Goal: Task Accomplishment & Management: Complete application form

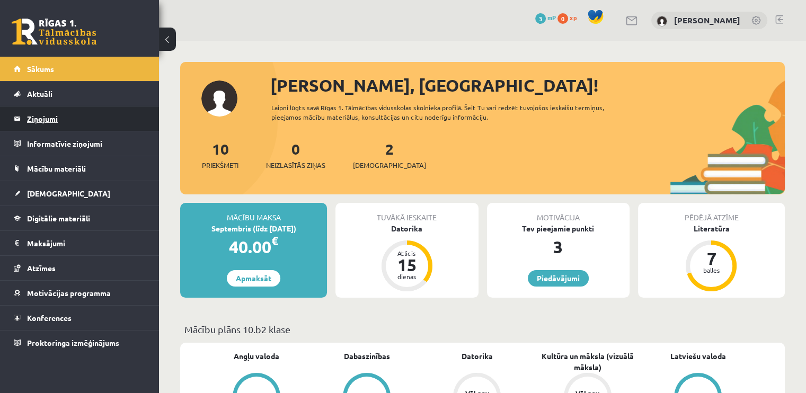
click at [67, 112] on legend "Ziņojumi 0" at bounding box center [86, 118] width 119 height 24
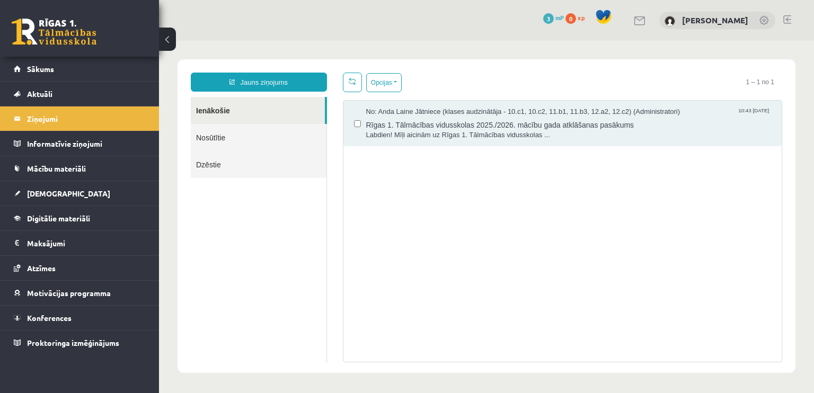
click at [254, 137] on link "Nosūtītie" at bounding box center [259, 137] width 136 height 27
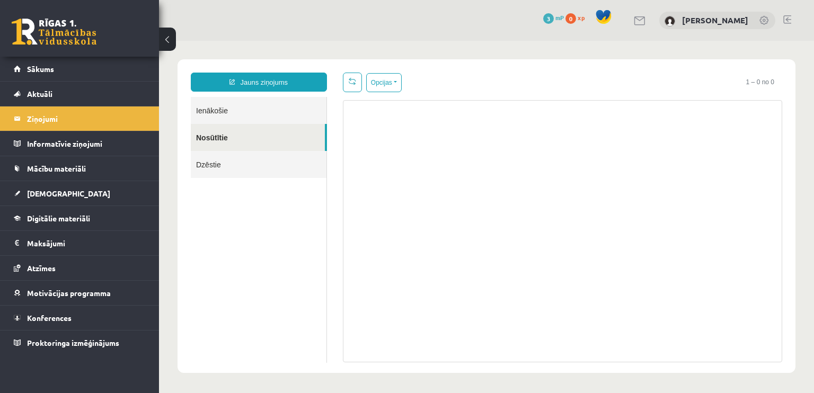
click at [245, 167] on link "Dzēstie" at bounding box center [259, 164] width 136 height 27
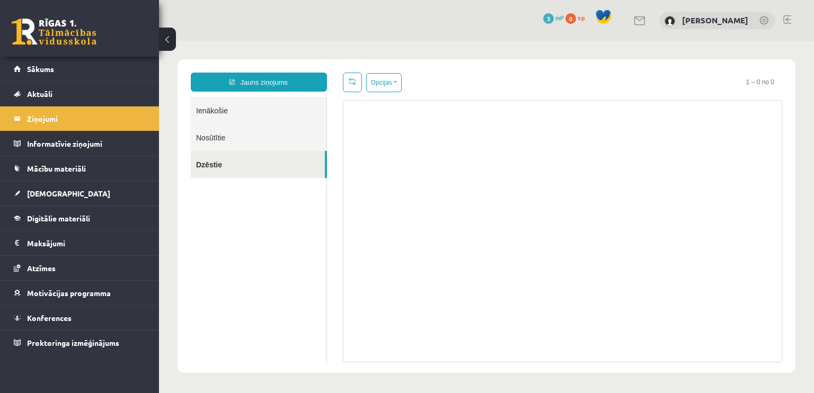
click at [248, 114] on link "Ienākošie" at bounding box center [259, 110] width 136 height 27
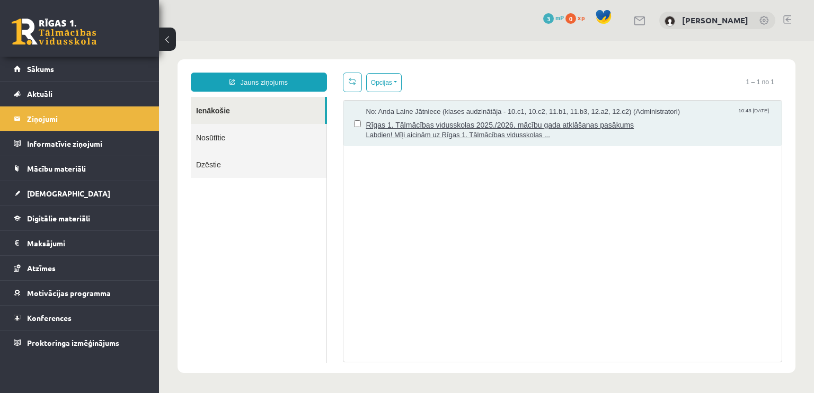
click at [466, 132] on span "Labdien! Mīļi aicinām uz Rīgas 1. Tālmācības vidusskolas ..." at bounding box center [568, 135] width 405 height 10
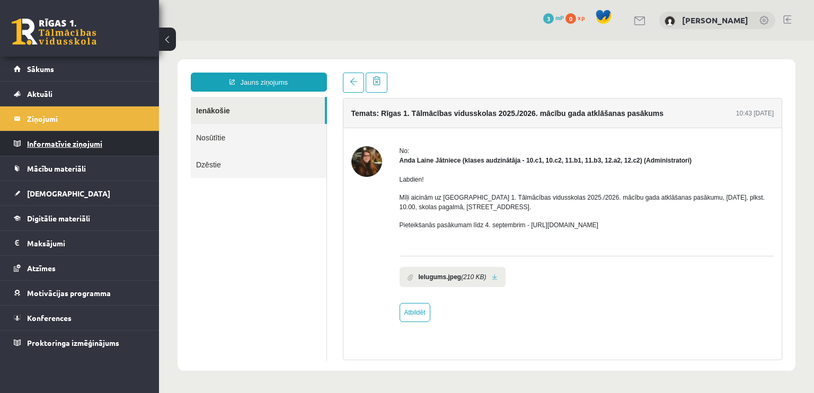
click at [65, 152] on legend "Informatīvie ziņojumi 0" at bounding box center [86, 143] width 119 height 24
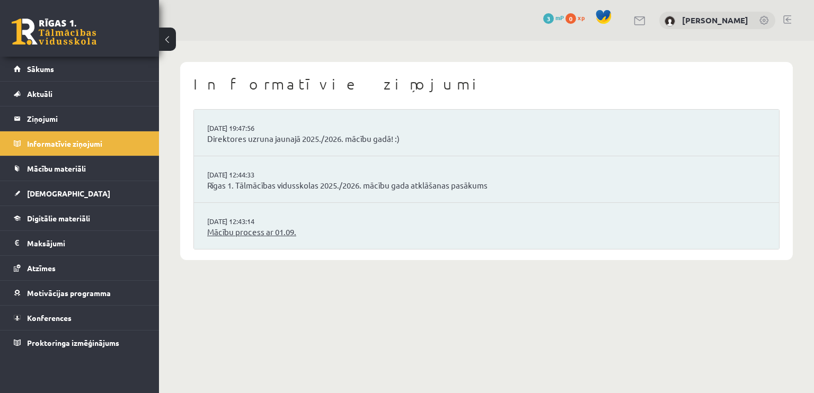
click at [269, 228] on link "Mācību process ar 01.09." at bounding box center [486, 232] width 558 height 12
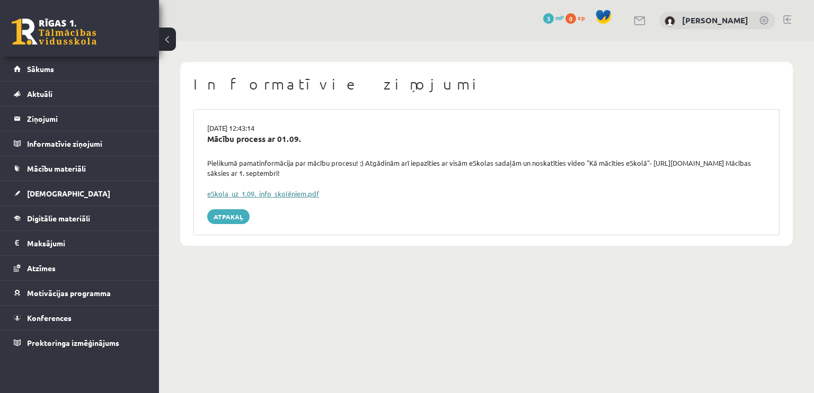
click at [295, 194] on link "eSkola_uz_1.09._info_skolēniem.pdf" at bounding box center [263, 193] width 112 height 9
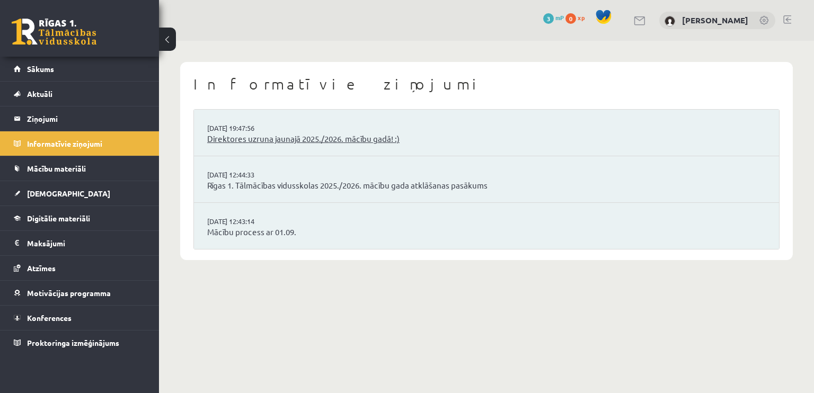
click at [307, 140] on link "Direktores uzruna jaunajā 2025./2026. mācību gadā! :)" at bounding box center [486, 139] width 558 height 12
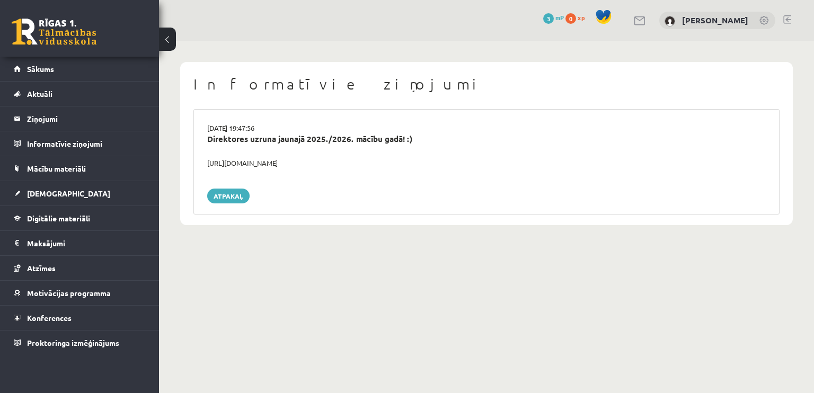
click at [286, 167] on div "https://youtube.com/shorts/lM8RsWyzCn4" at bounding box center [486, 163] width 574 height 11
click at [289, 165] on div "https://youtube.com/shorts/lM8RsWyzCn4" at bounding box center [486, 163] width 574 height 11
click at [277, 164] on div "https://youtube.com/shorts/lM8RsWyzCn4" at bounding box center [486, 163] width 574 height 11
click at [246, 162] on div "https://youtube.com/shorts/lM8RsWyzCn4" at bounding box center [486, 163] width 574 height 11
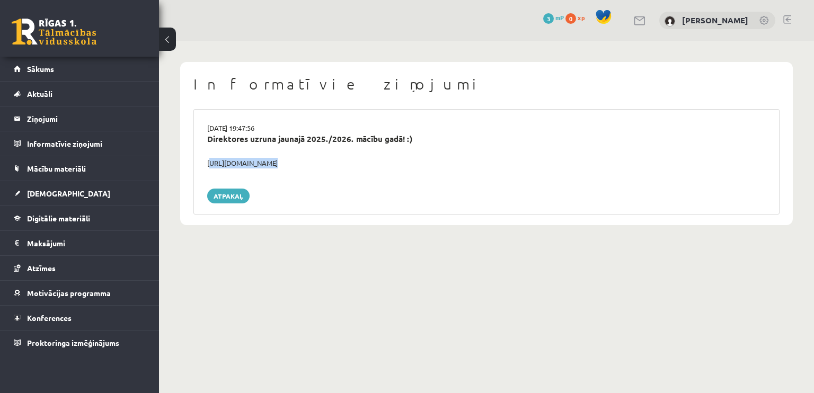
drag, startPoint x: 205, startPoint y: 163, endPoint x: 356, endPoint y: 169, distance: 151.6
click at [356, 169] on div "29.08.2025 19:47:56 Direktores uzruna jaunajā 2025./2026. mācību gadā! :) https…" at bounding box center [486, 161] width 586 height 105
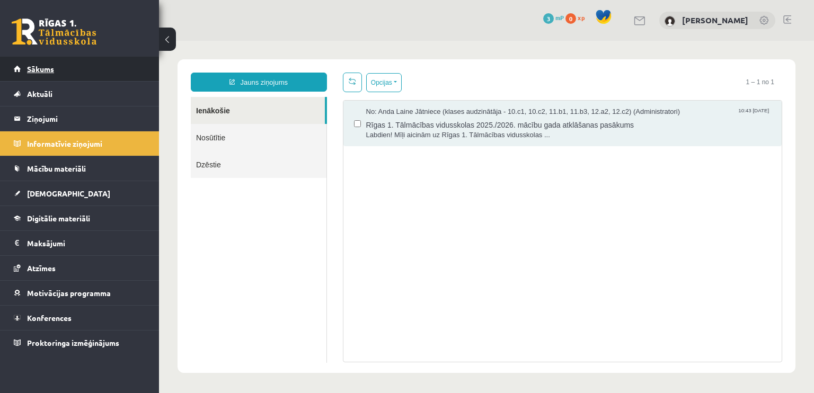
click at [67, 72] on link "Sākums" at bounding box center [80, 69] width 132 height 24
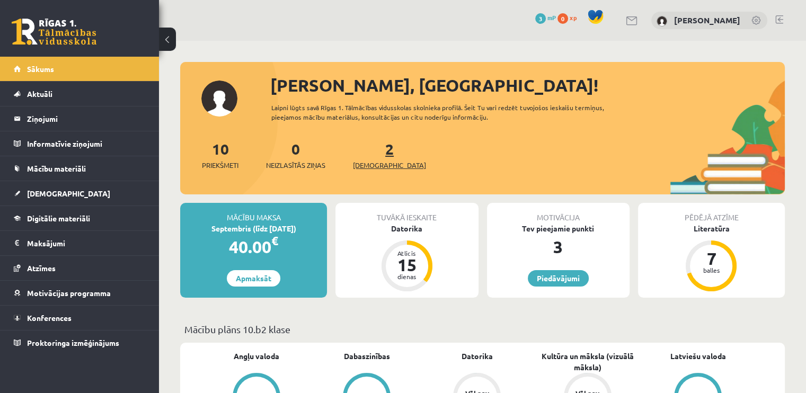
click at [372, 156] on link "2 Ieskaites" at bounding box center [389, 154] width 73 height 31
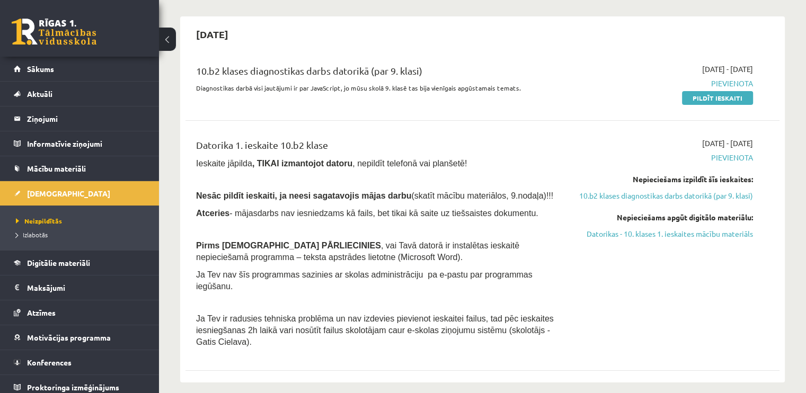
scroll to position [53, 0]
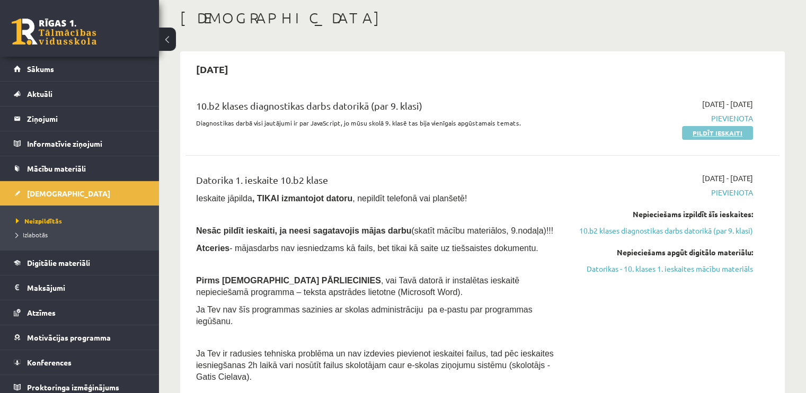
click at [723, 131] on link "Pildīt ieskaiti" at bounding box center [717, 133] width 71 height 14
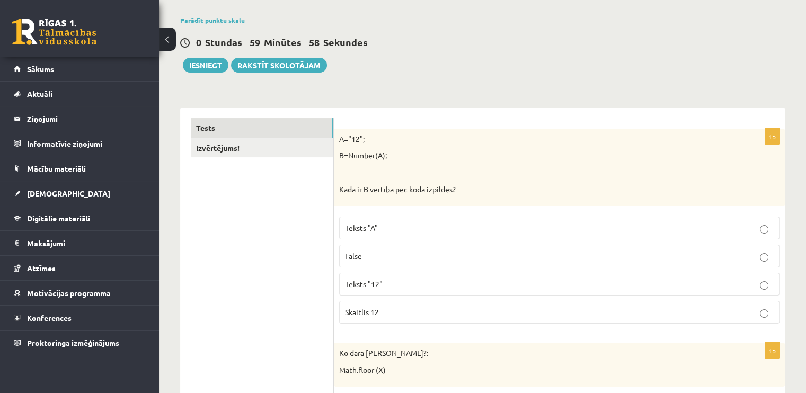
scroll to position [141, 0]
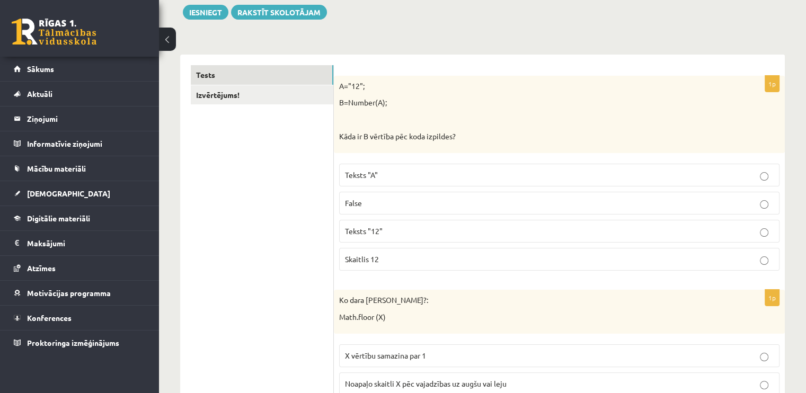
click at [381, 256] on p "Skaitlis 12" at bounding box center [559, 259] width 429 height 11
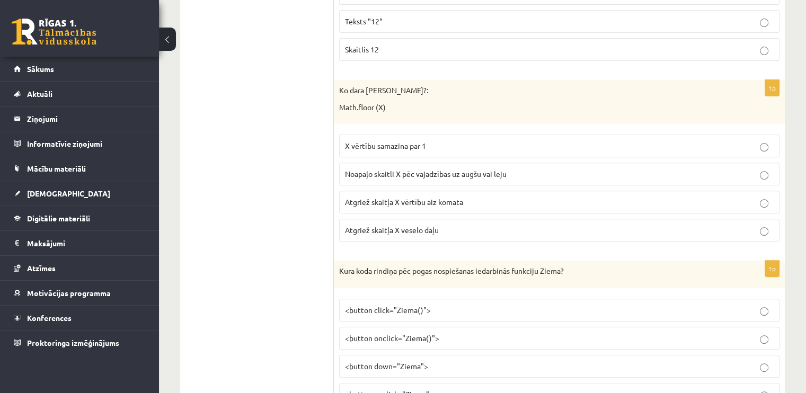
scroll to position [358, 0]
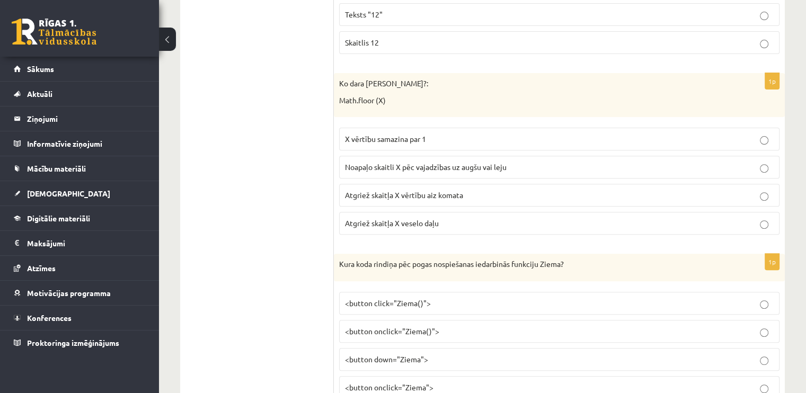
click at [411, 220] on span "Atgriež skaitļa X veselo daļu" at bounding box center [392, 223] width 94 height 10
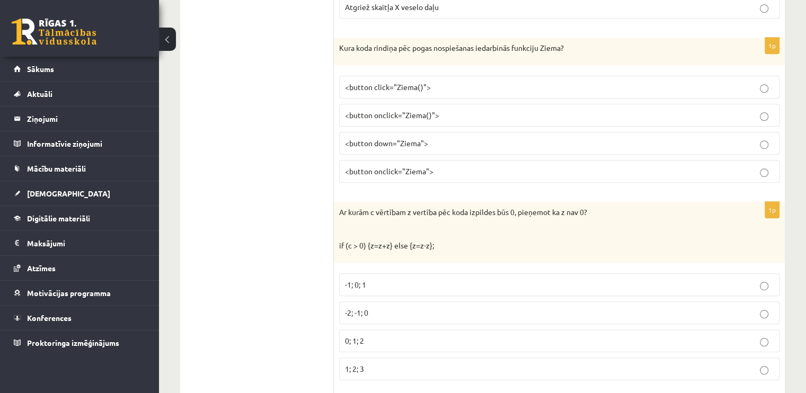
scroll to position [560, 0]
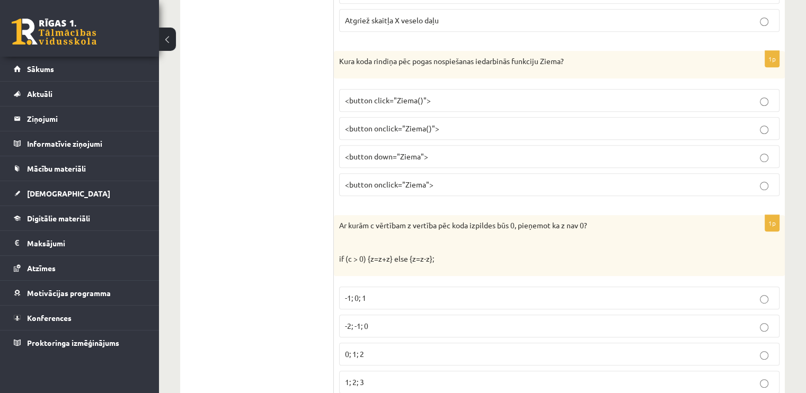
click at [457, 123] on p "<button onclick="Ziema()">" at bounding box center [559, 128] width 429 height 11
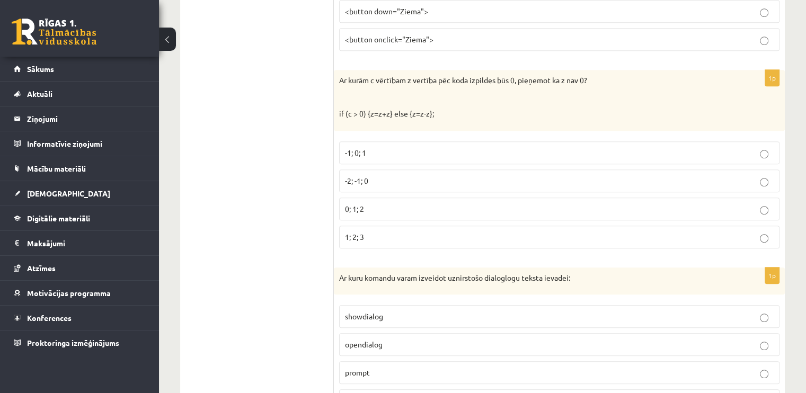
scroll to position [712, 0]
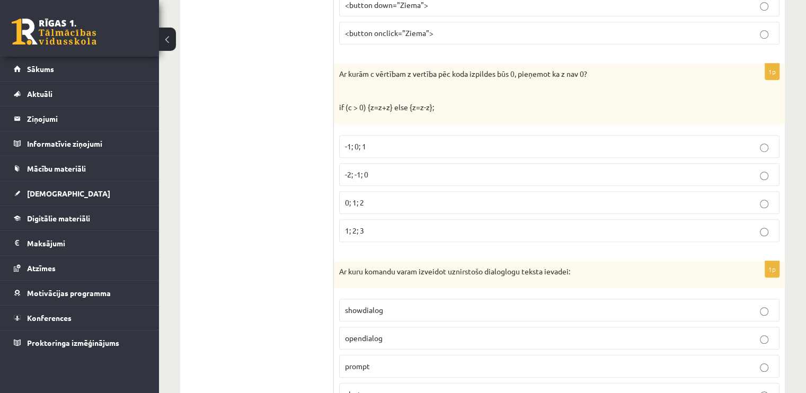
click at [381, 225] on p "1; 2; 3" at bounding box center [559, 230] width 429 height 11
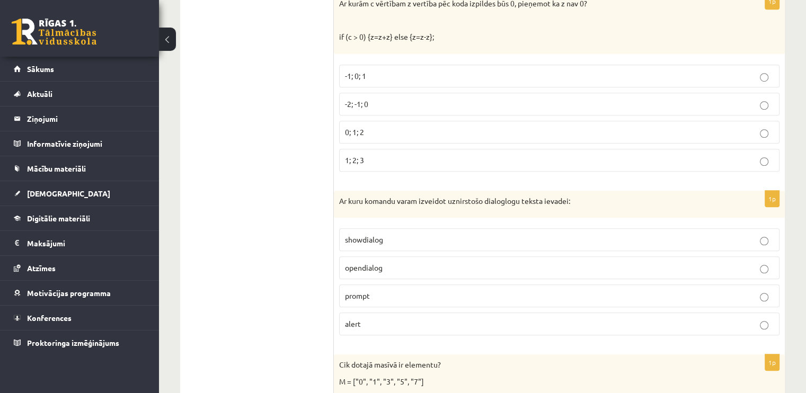
scroll to position [871, 0]
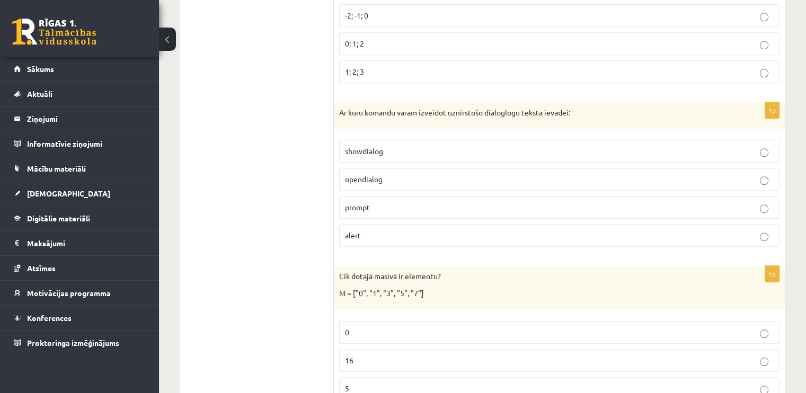
click at [403, 147] on p "showdialog" at bounding box center [559, 151] width 429 height 11
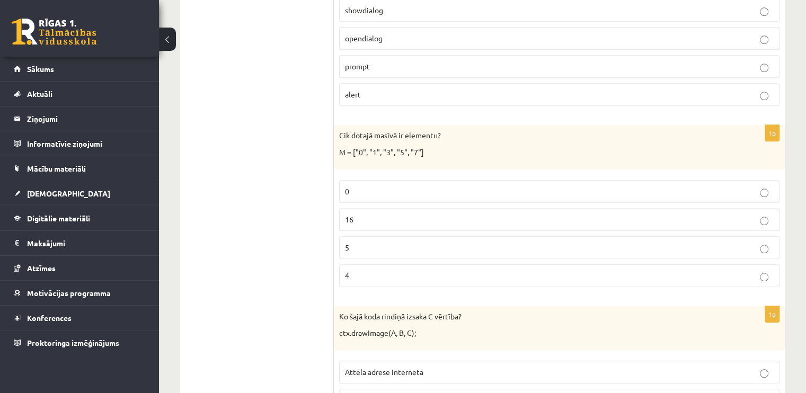
scroll to position [1047, 0]
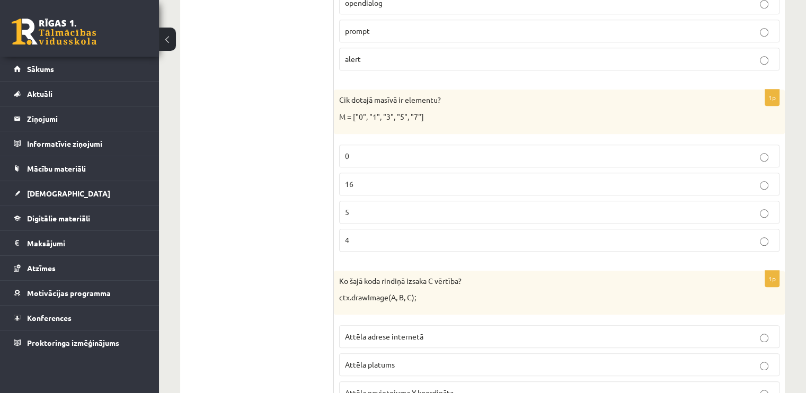
click at [354, 207] on p "5" at bounding box center [559, 212] width 429 height 11
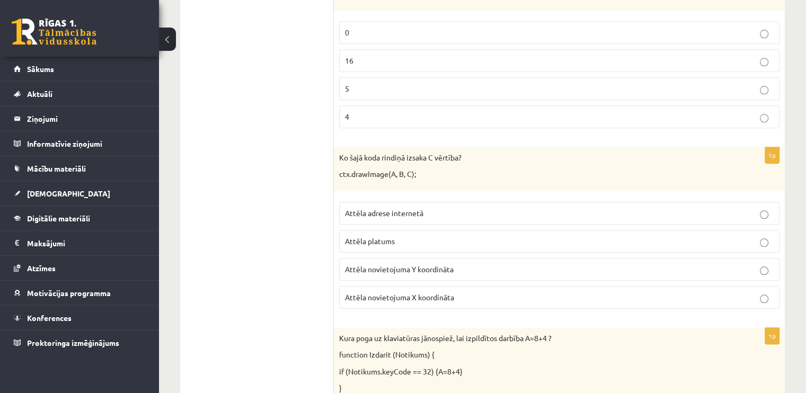
scroll to position [1189, 0]
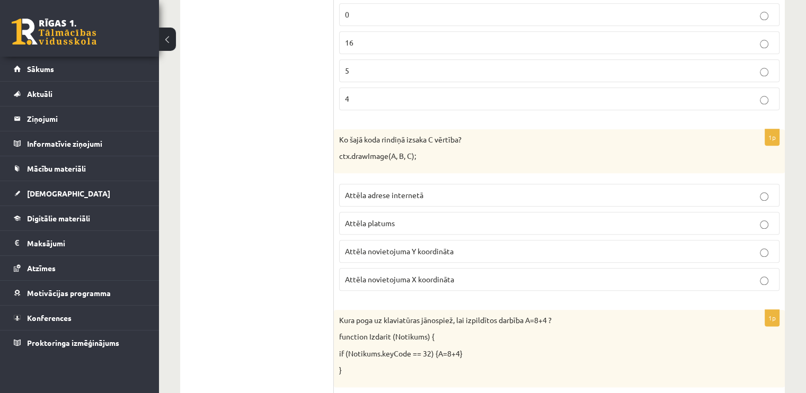
click at [461, 246] on p "Attēla novietojuma Y koordināta" at bounding box center [559, 251] width 429 height 11
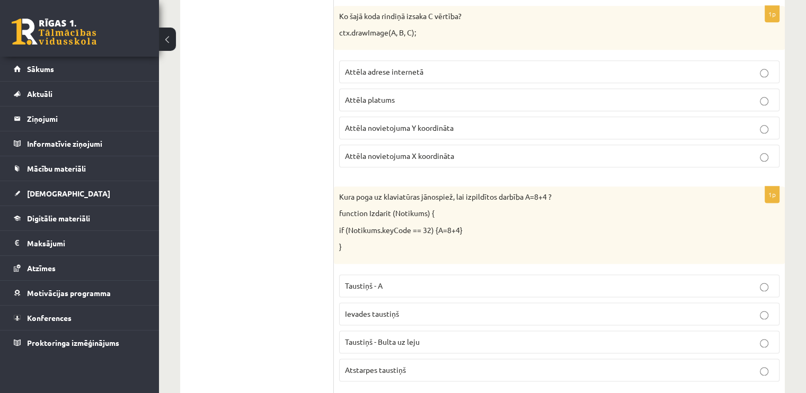
scroll to position [1348, 0]
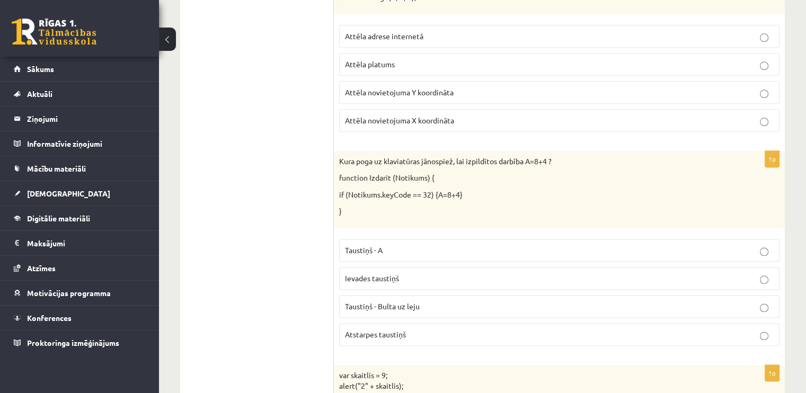
click at [434, 329] on p "Atstarpes taustiņš" at bounding box center [559, 334] width 429 height 11
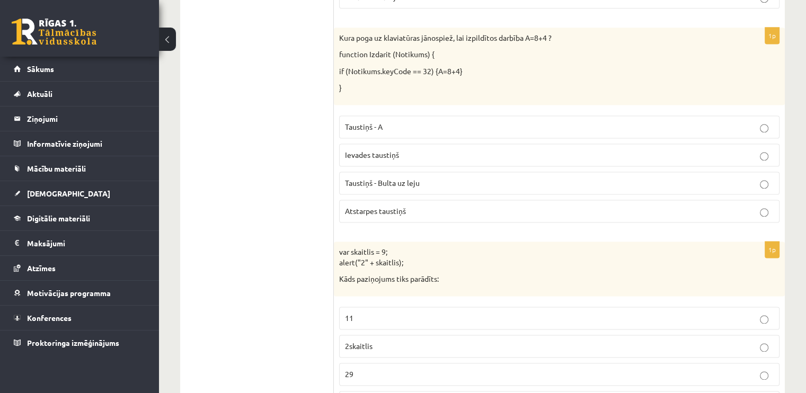
scroll to position [1436, 0]
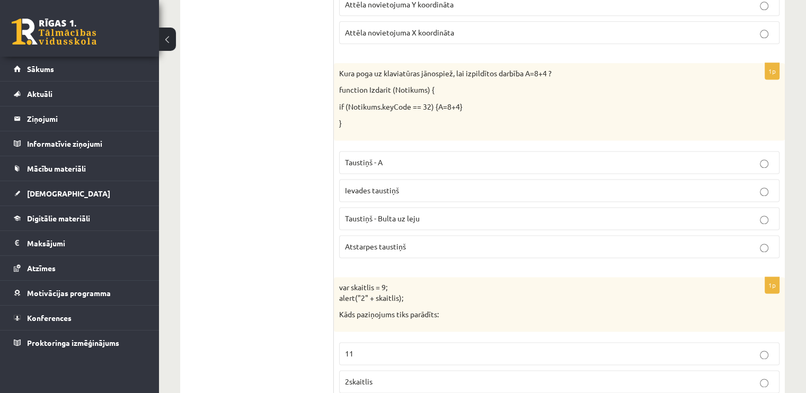
click at [411, 185] on p "Ievades taustiņš" at bounding box center [559, 190] width 429 height 11
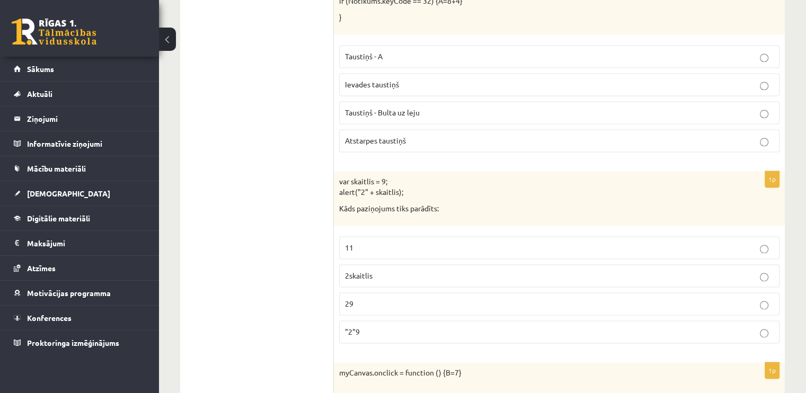
scroll to position [1559, 0]
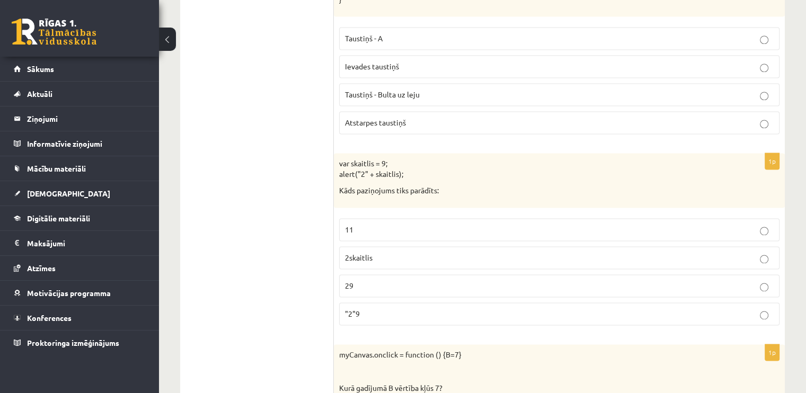
click at [375, 308] on p ""2"9" at bounding box center [559, 313] width 429 height 11
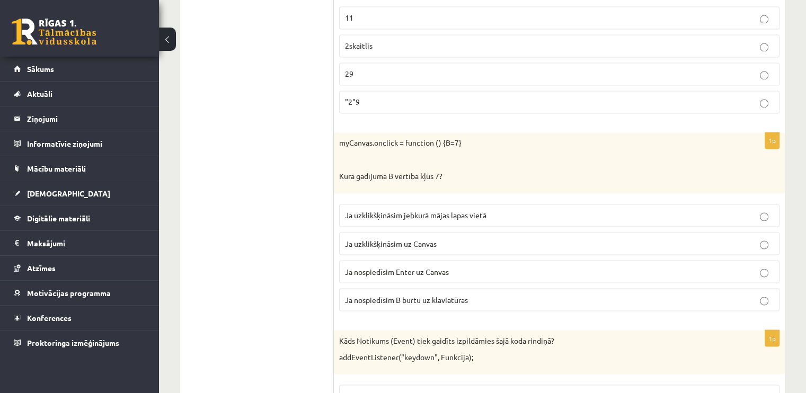
scroll to position [1824, 0]
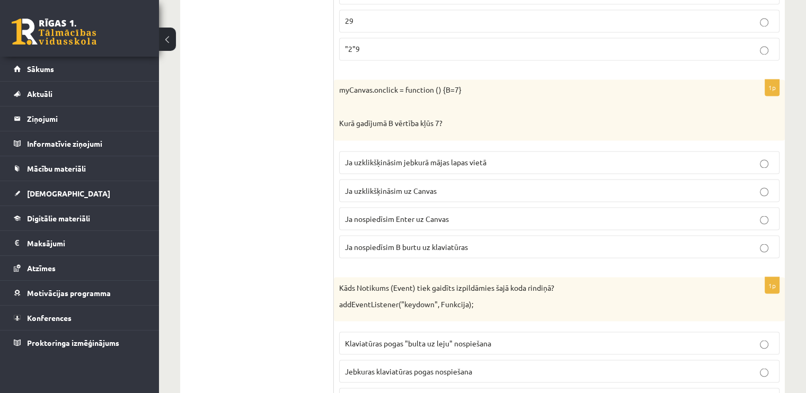
click at [449, 185] on p "Ja uzklikšķināsim uz Canvas" at bounding box center [559, 190] width 429 height 11
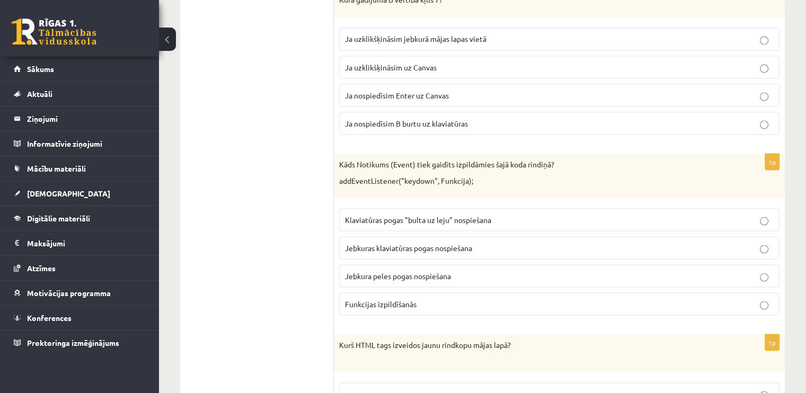
scroll to position [2001, 0]
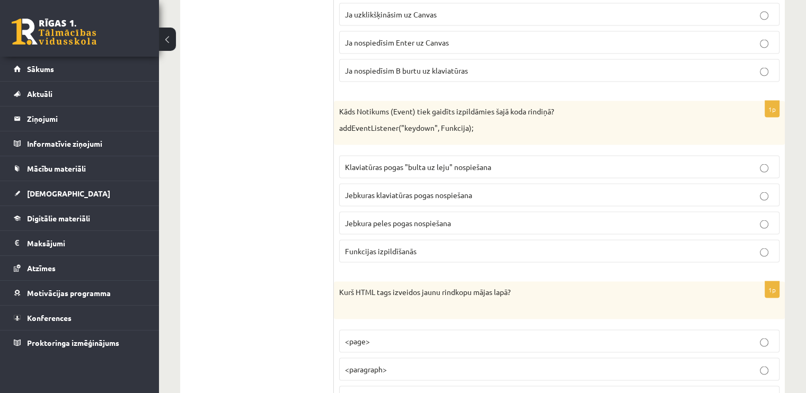
click at [417, 162] on span "Klaviatūras pogas "bulta uz leju" nospiešana" at bounding box center [418, 167] width 146 height 10
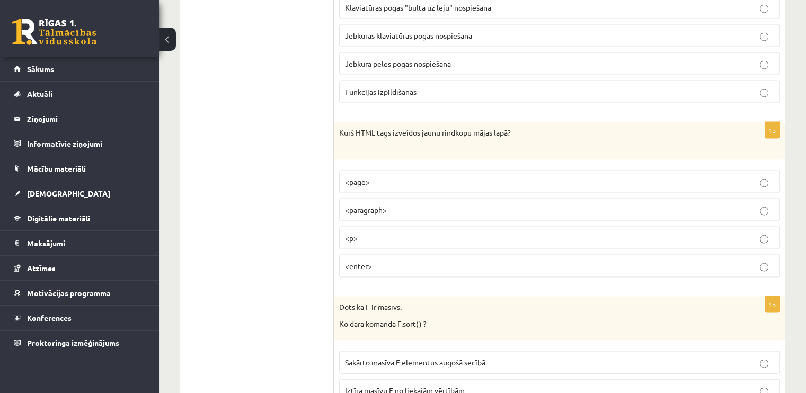
scroll to position [2177, 0]
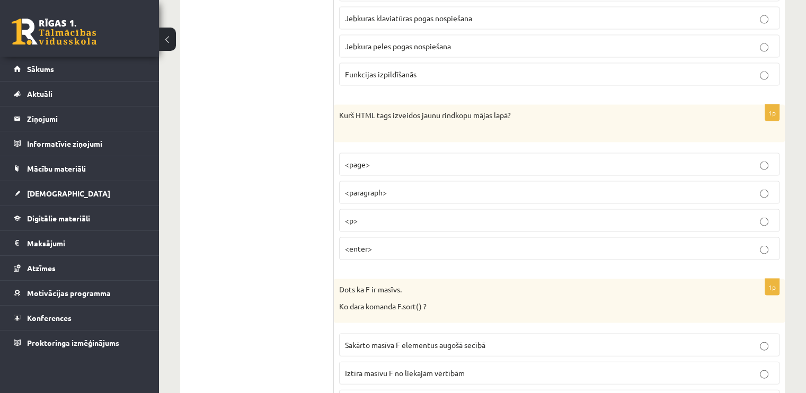
click at [371, 209] on label "<p>" at bounding box center [559, 220] width 440 height 23
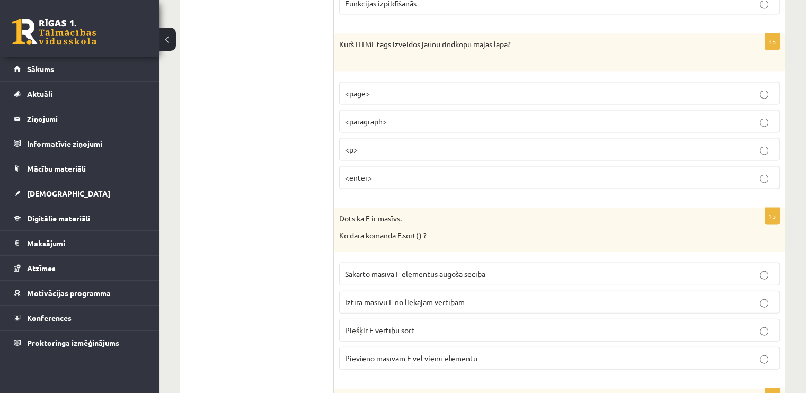
scroll to position [2301, 0]
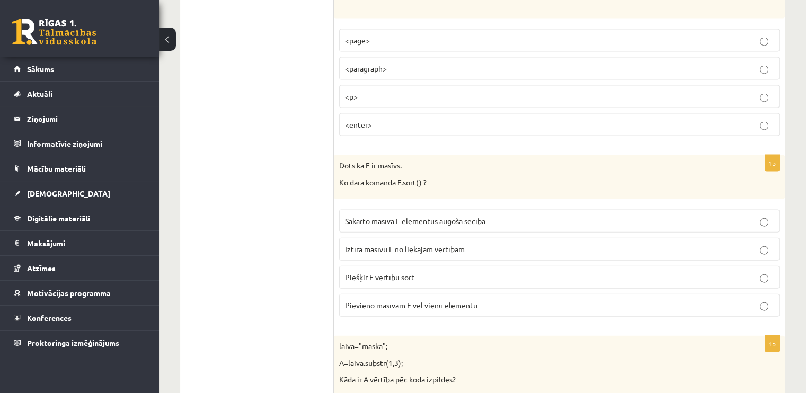
click at [394, 216] on span "Sakārto masīva F elementus augošā secībā" at bounding box center [415, 221] width 140 height 10
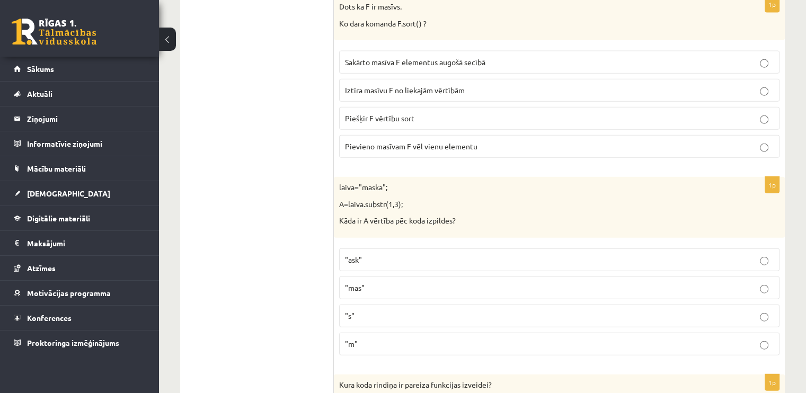
scroll to position [2530, 0]
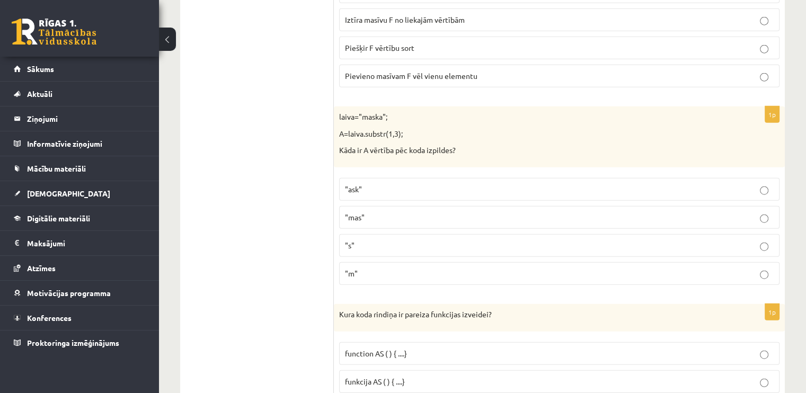
click at [362, 184] on p ""ask"" at bounding box center [559, 189] width 429 height 11
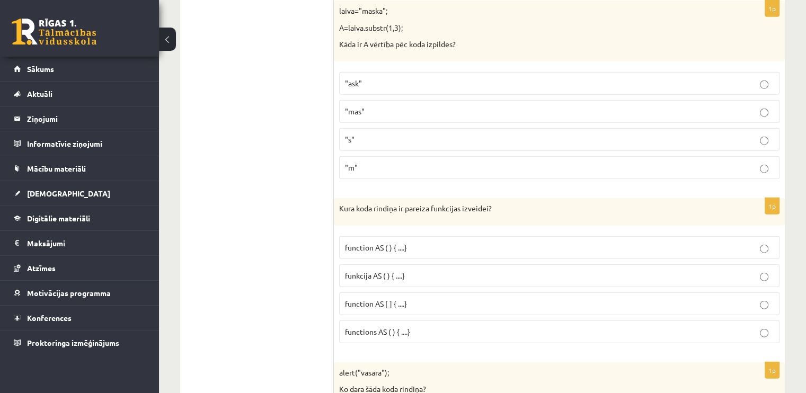
scroll to position [2725, 0]
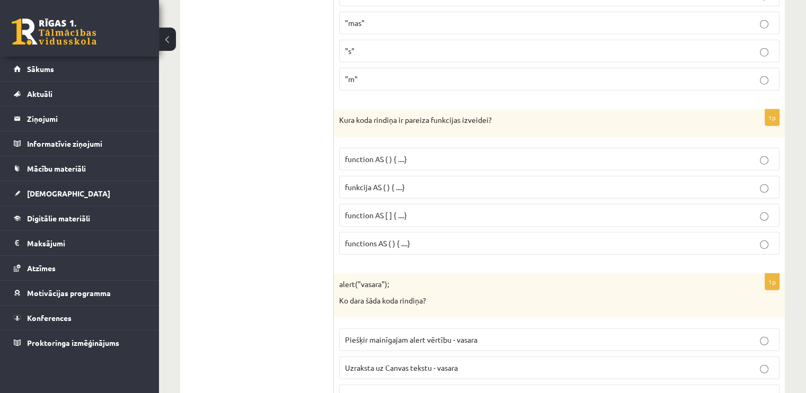
click at [410, 210] on p "function AS [ ] { ....}" at bounding box center [559, 215] width 429 height 11
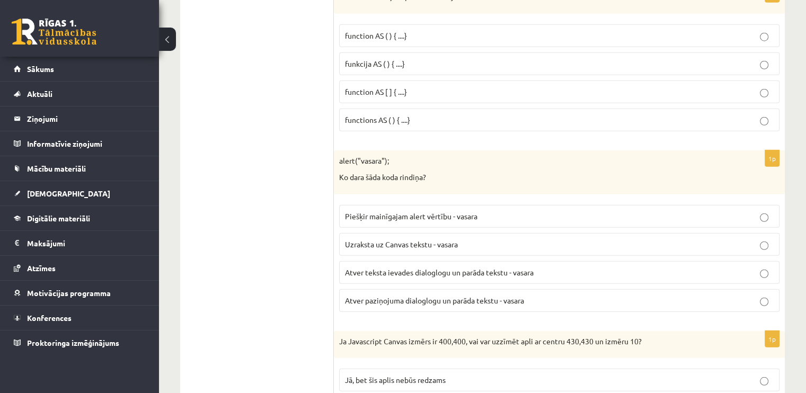
scroll to position [2866, 0]
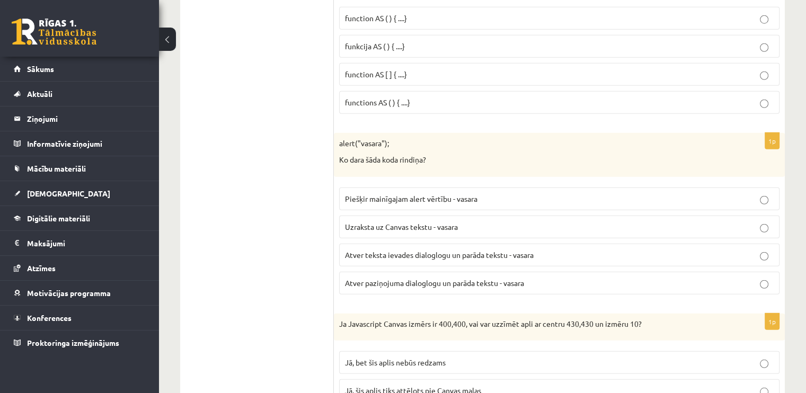
click at [405, 250] on span "Atver teksta ievades dialoglogu un parāda tekstu - vasara" at bounding box center [439, 255] width 189 height 10
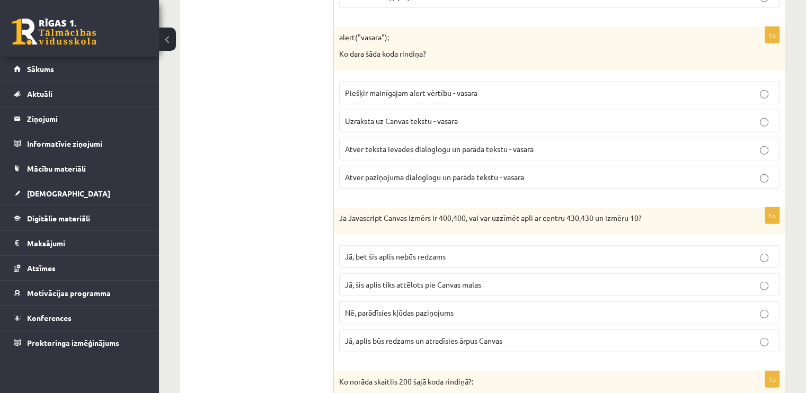
scroll to position [2990, 0]
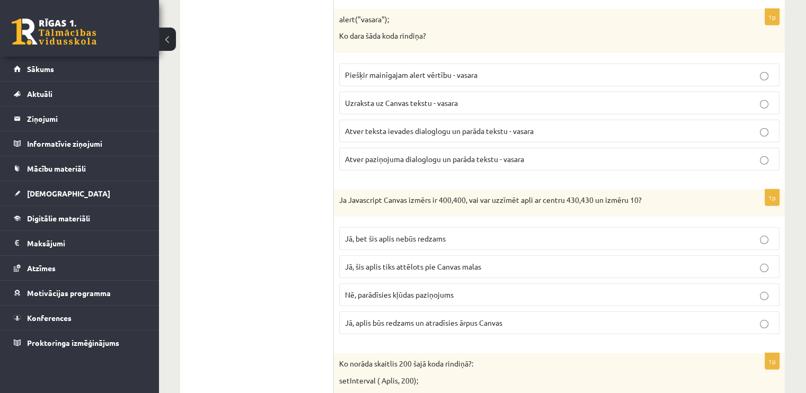
click at [418, 290] on span "Nē, parādīsies kļūdas paziņojums" at bounding box center [399, 295] width 109 height 10
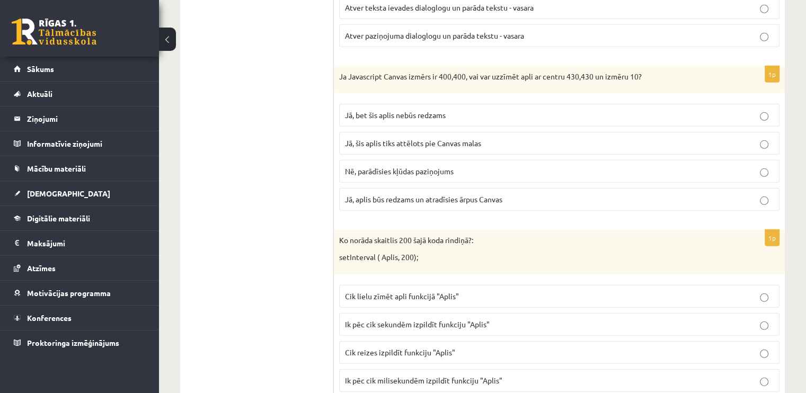
scroll to position [3166, 0]
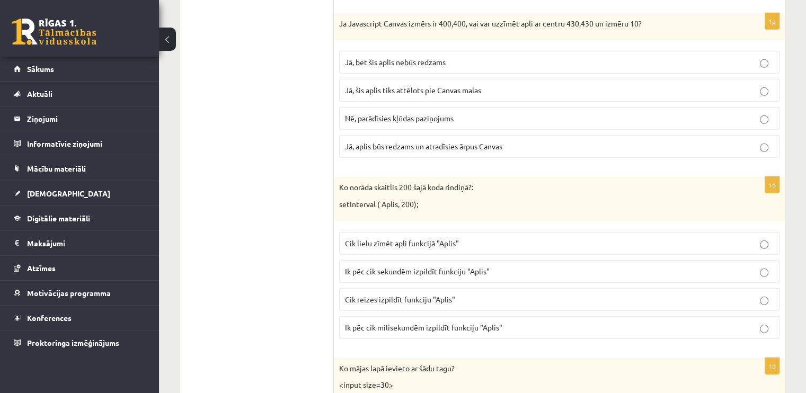
click at [466, 266] on span "Ik pēc cik sekundēm izpildīt funkciju "Aplis"" at bounding box center [417, 271] width 145 height 10
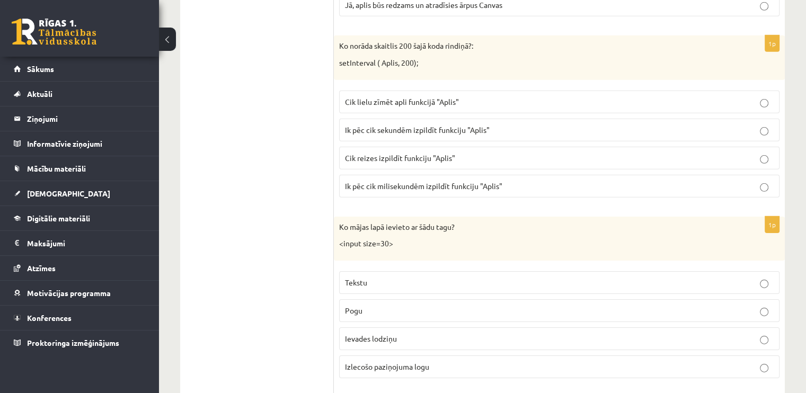
scroll to position [3342, 0]
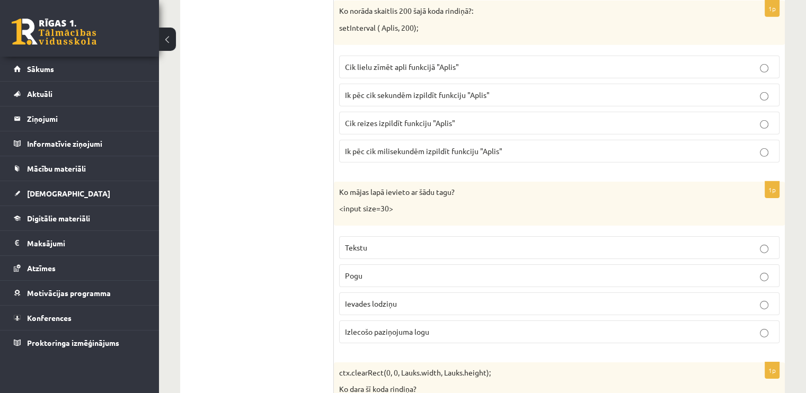
click at [405, 242] on p "Tekstu" at bounding box center [559, 247] width 429 height 11
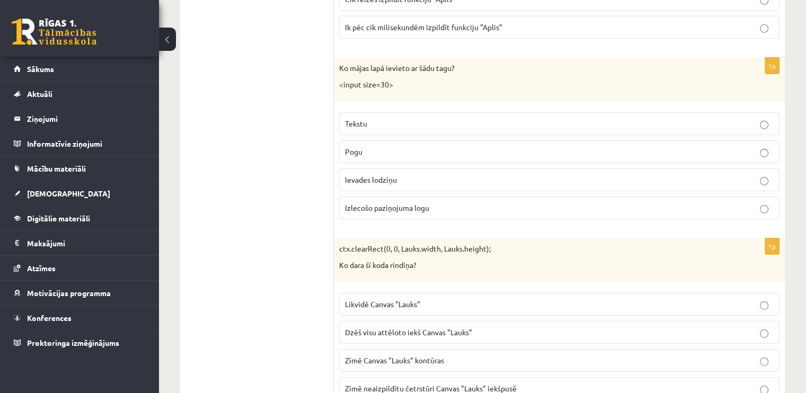
scroll to position [3519, 0]
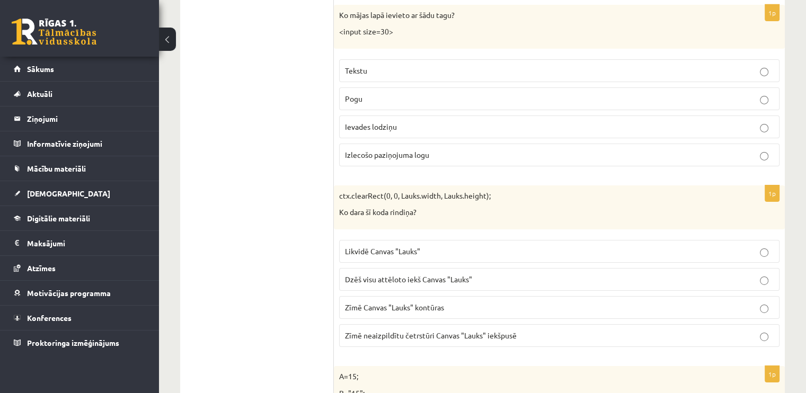
click at [500, 274] on p "Dzēš visu attēloto iekš Canvas "Lauks"" at bounding box center [559, 279] width 429 height 11
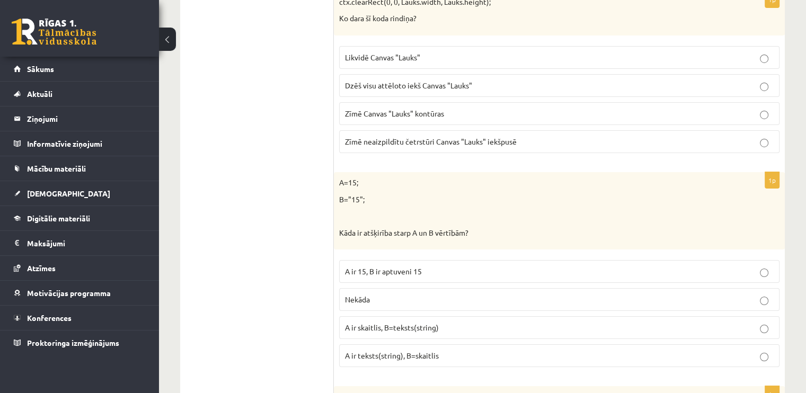
scroll to position [3731, 0]
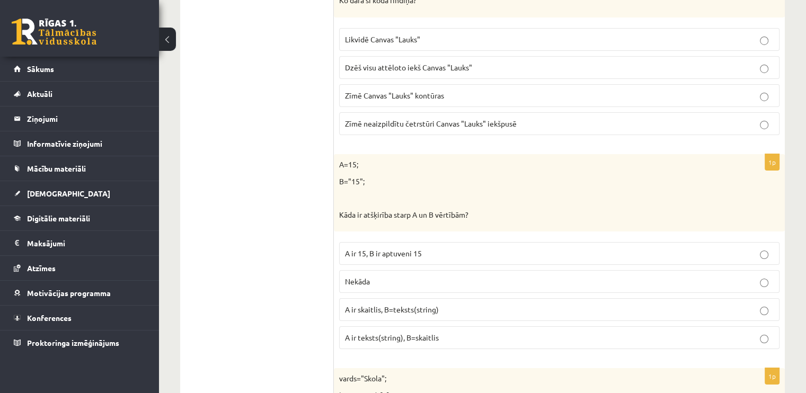
click at [486, 304] on p "A ir skaitlis, B=teksts(string)" at bounding box center [559, 309] width 429 height 11
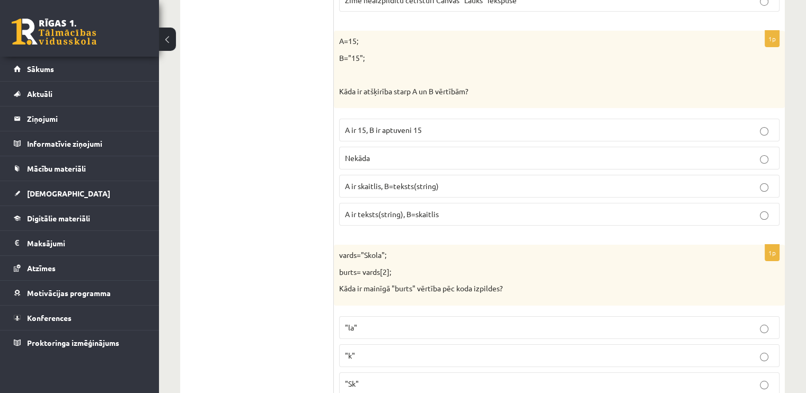
scroll to position [3925, 0]
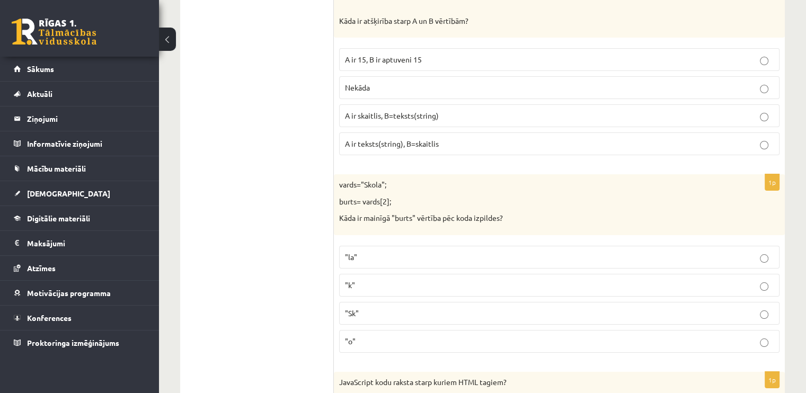
click at [516, 280] on p ""k"" at bounding box center [559, 285] width 429 height 11
click at [481, 308] on p ""Sk"" at bounding box center [559, 313] width 429 height 11
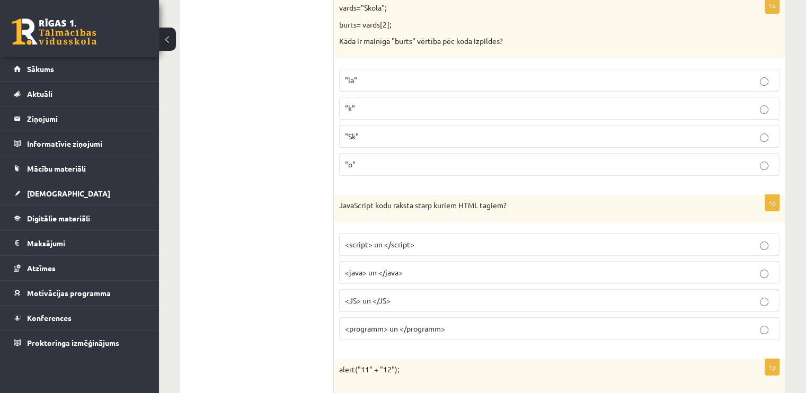
scroll to position [4155, 0]
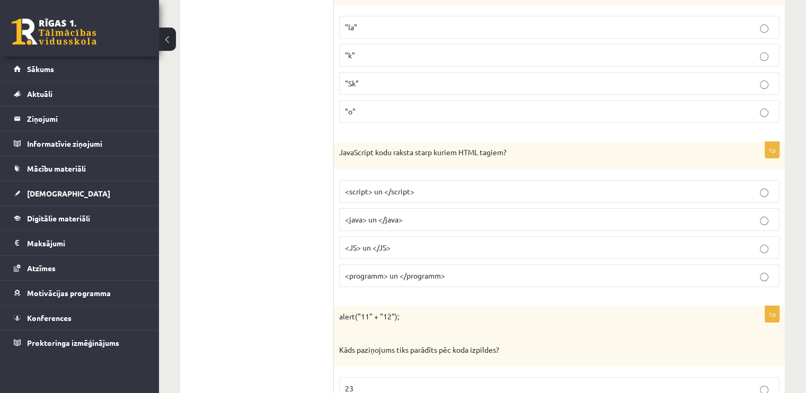
click at [461, 186] on p "<script> un </script>" at bounding box center [559, 191] width 429 height 11
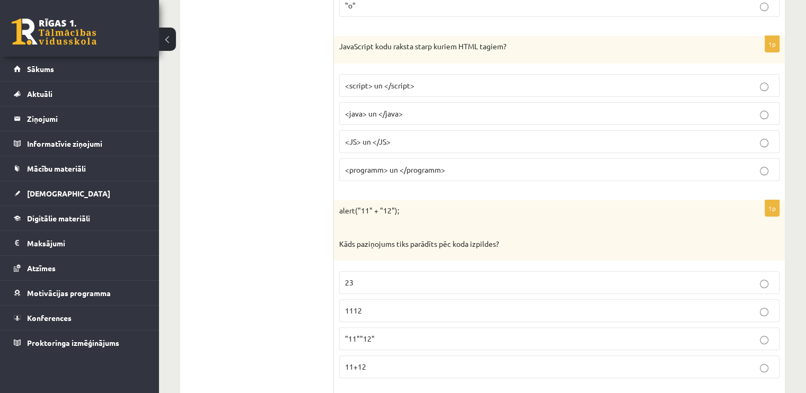
scroll to position [4314, 0]
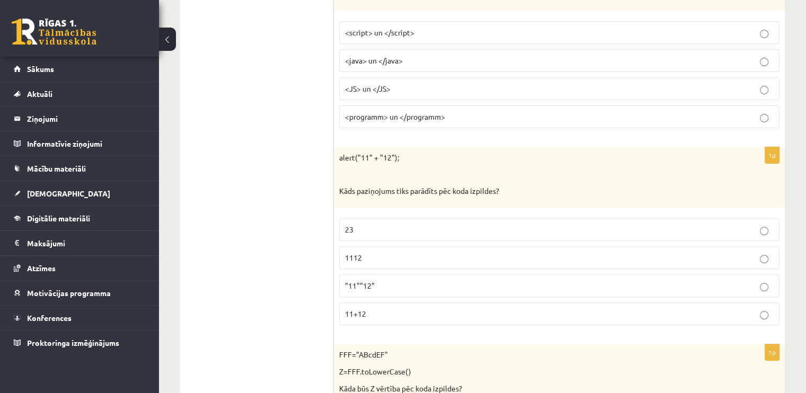
click at [375, 252] on p "1112" at bounding box center [559, 257] width 429 height 11
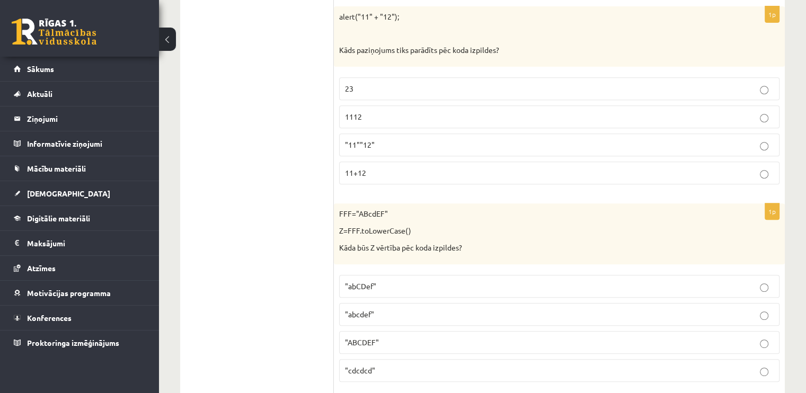
scroll to position [4508, 0]
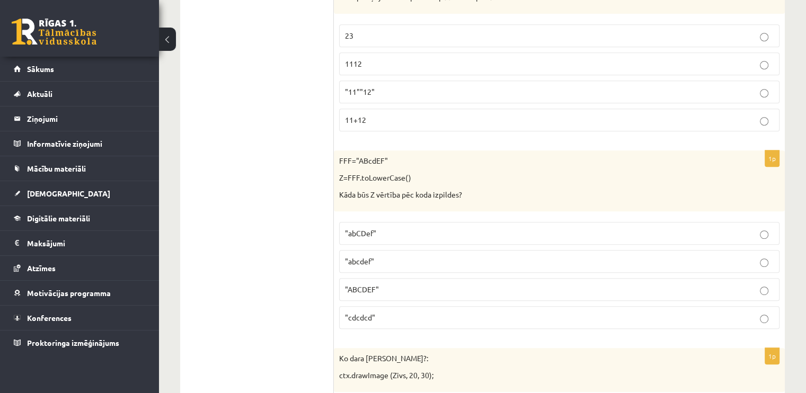
click at [391, 256] on p ""abcdef"" at bounding box center [559, 261] width 429 height 11
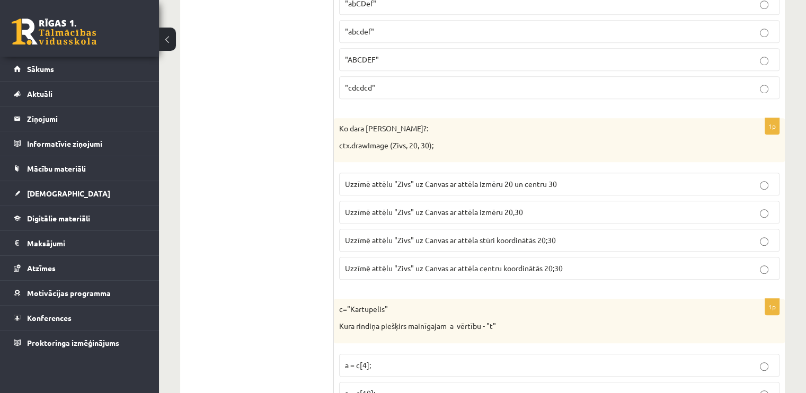
scroll to position [4755, 0]
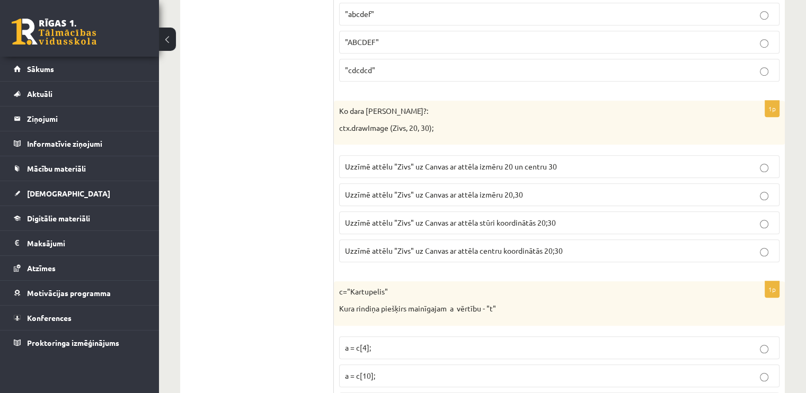
click at [510, 218] on span "Uzzīmē attēlu "Zivs" uz Canvas ar attēla stūri koordinātās 20;30" at bounding box center [450, 223] width 211 height 10
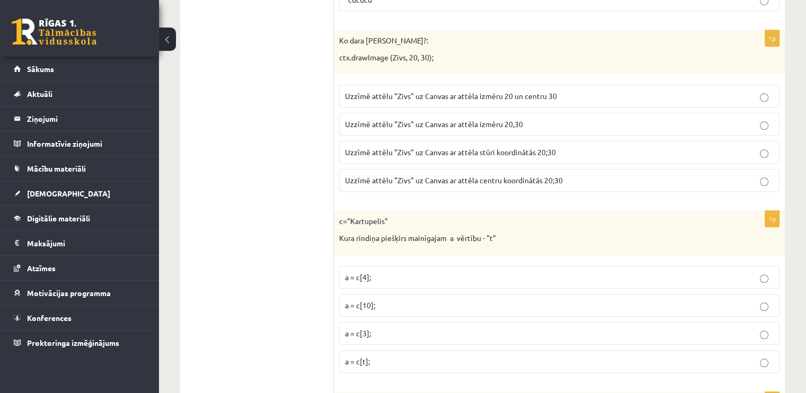
scroll to position [4897, 0]
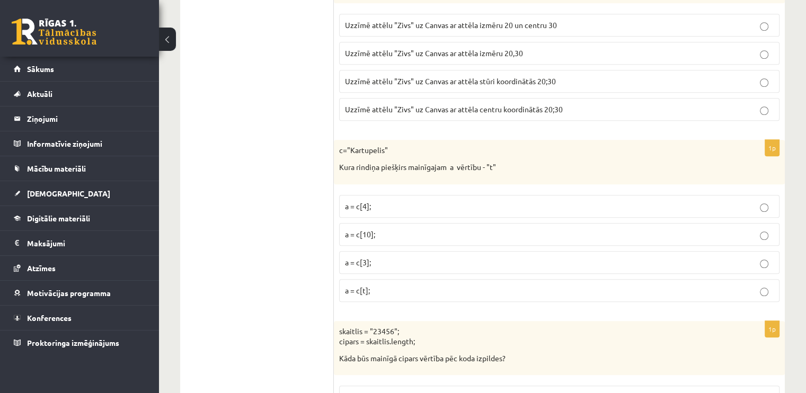
click at [485, 201] on p "a = c[4];" at bounding box center [559, 206] width 429 height 11
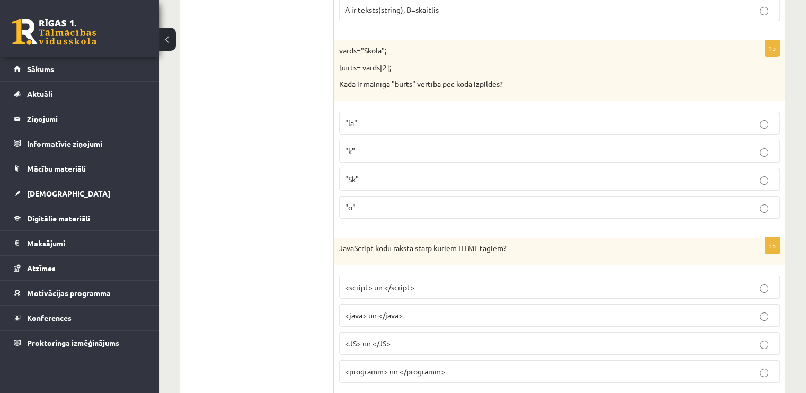
scroll to position [4014, 0]
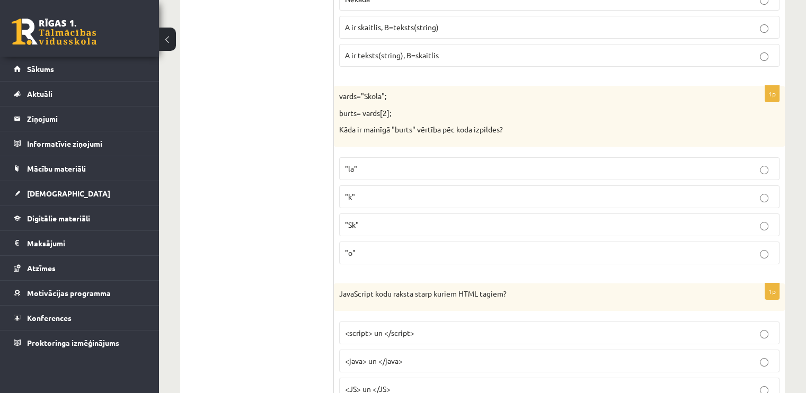
click at [536, 191] on p ""k"" at bounding box center [559, 196] width 429 height 11
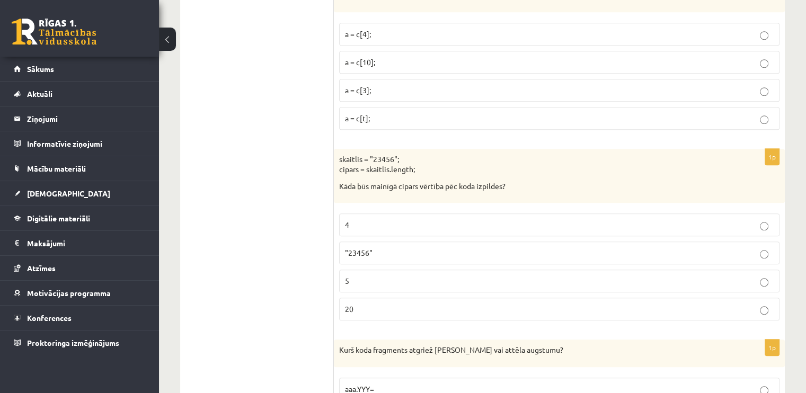
scroll to position [5101, 0]
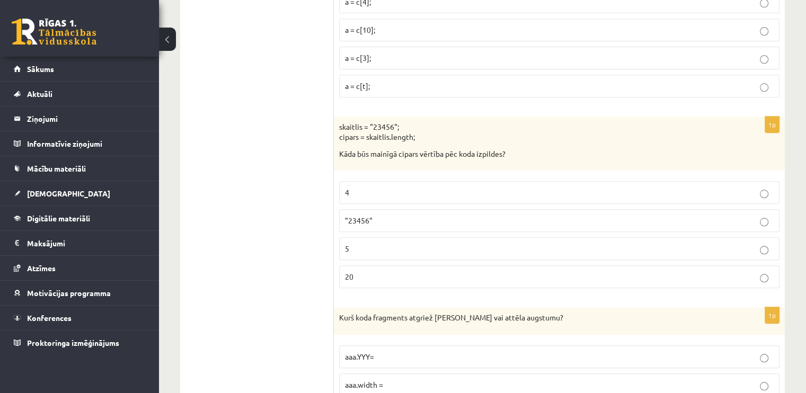
click at [415, 237] on label "5" at bounding box center [559, 248] width 440 height 23
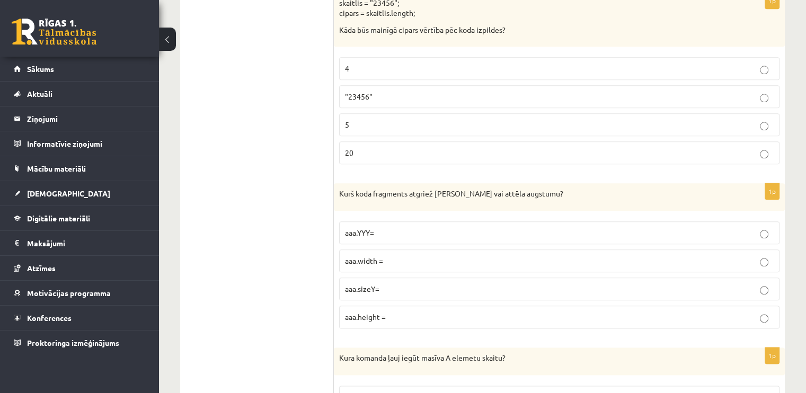
click at [402, 306] on label "aaa.height =" at bounding box center [559, 317] width 440 height 23
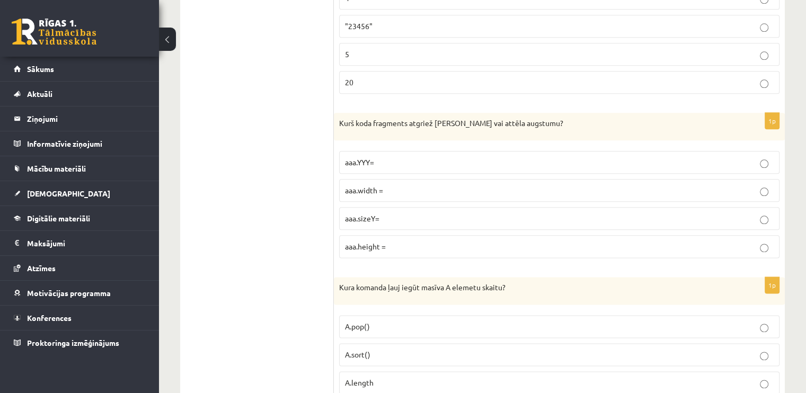
scroll to position [5339, 0]
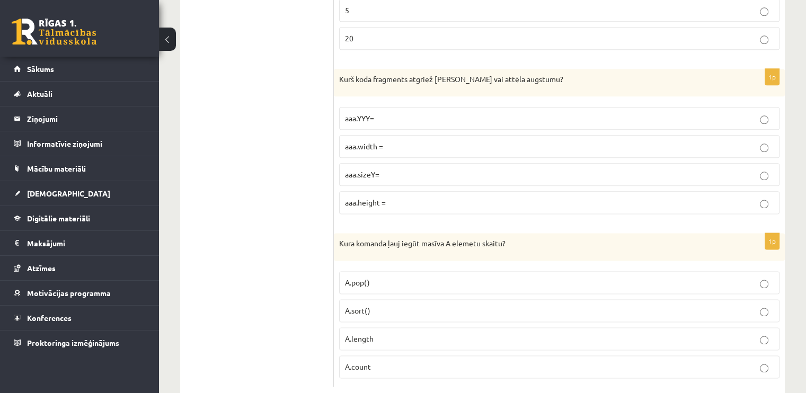
click at [454, 333] on p "A.length" at bounding box center [559, 338] width 429 height 11
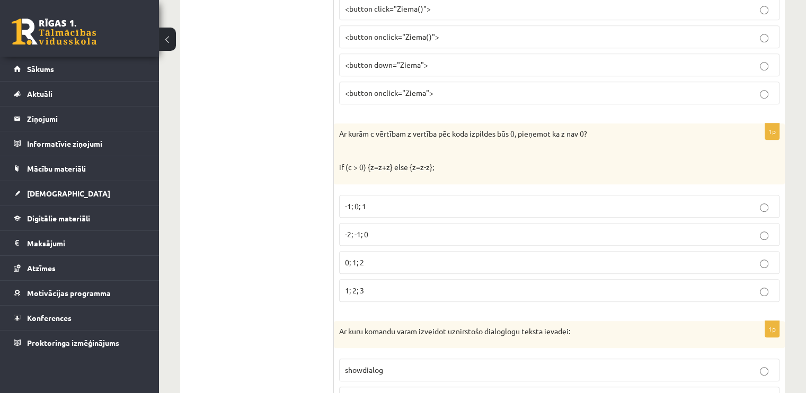
scroll to position [0, 0]
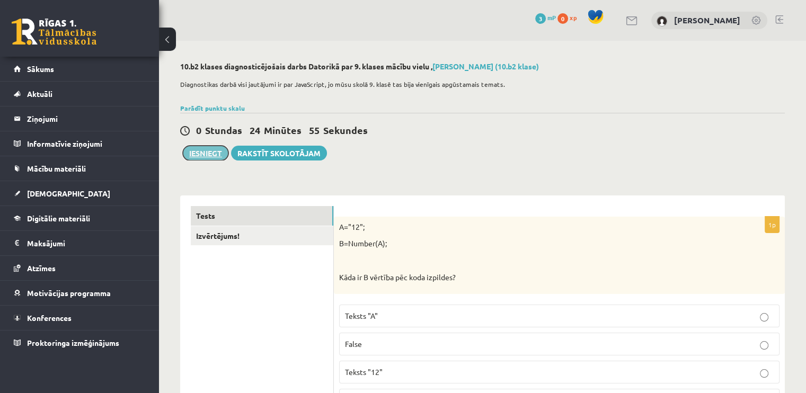
click at [201, 152] on button "Iesniegt" at bounding box center [206, 153] width 46 height 15
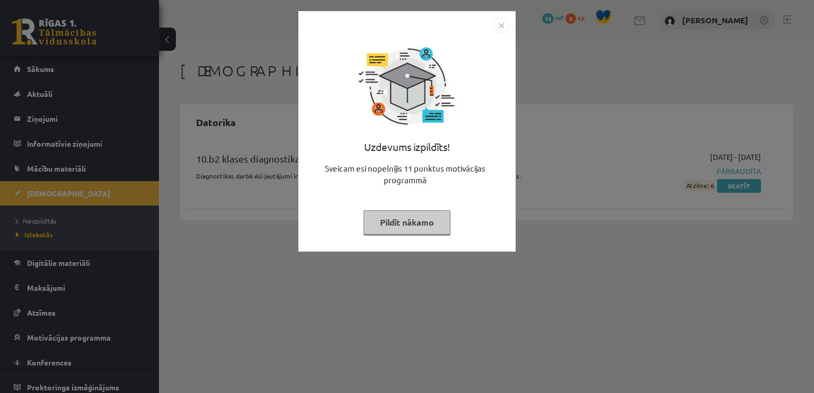
click at [498, 25] on img "Close" at bounding box center [501, 25] width 16 height 16
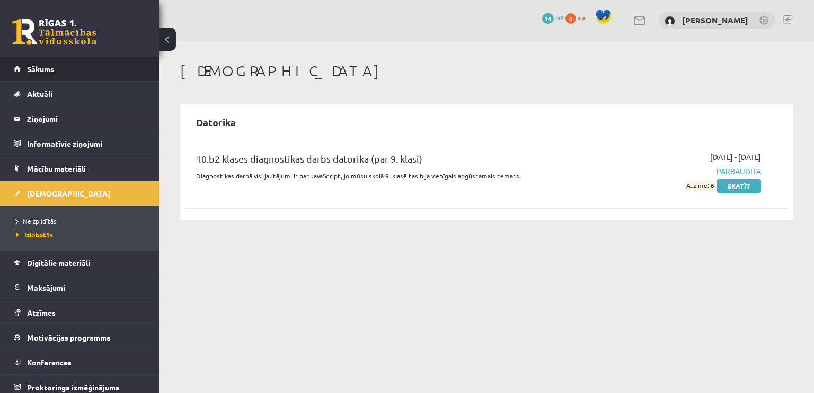
click at [123, 76] on link "Sākums" at bounding box center [80, 69] width 132 height 24
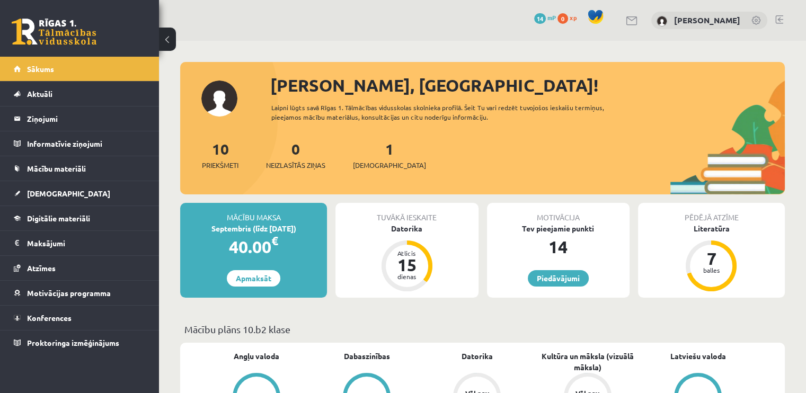
click at [380, 145] on div "1 Ieskaites" at bounding box center [389, 154] width 73 height 33
click at [375, 151] on link "1 Ieskaites" at bounding box center [389, 154] width 73 height 31
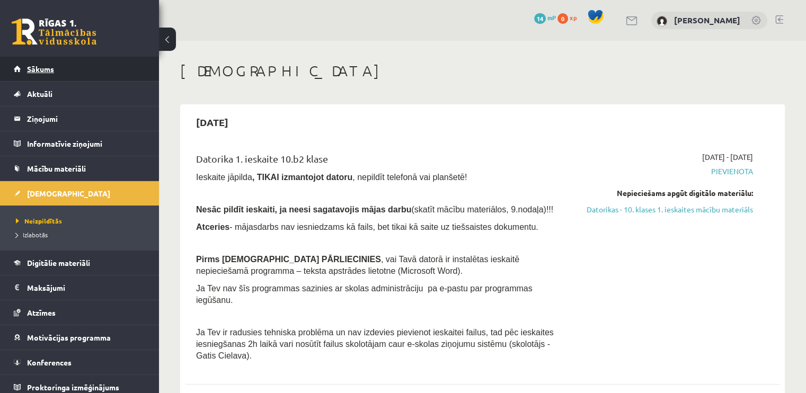
click at [125, 71] on link "Sākums" at bounding box center [80, 69] width 132 height 24
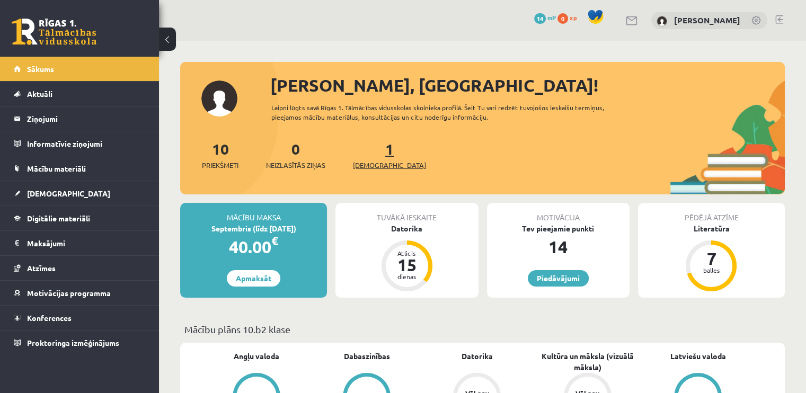
click at [372, 156] on link "1 Ieskaites" at bounding box center [389, 154] width 73 height 31
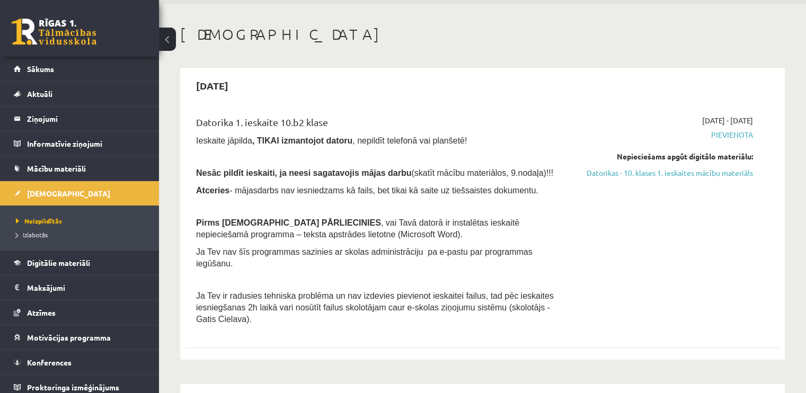
scroll to position [32, 0]
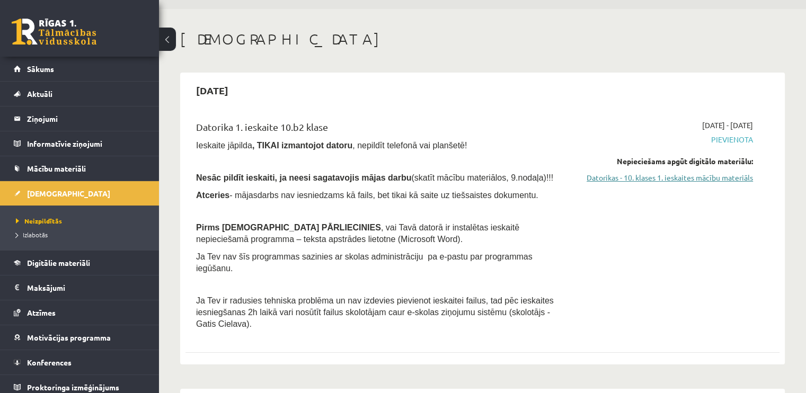
click at [640, 176] on link "Datorikas - 10. klases 1. ieskaites mācību materiāls" at bounding box center [665, 177] width 175 height 11
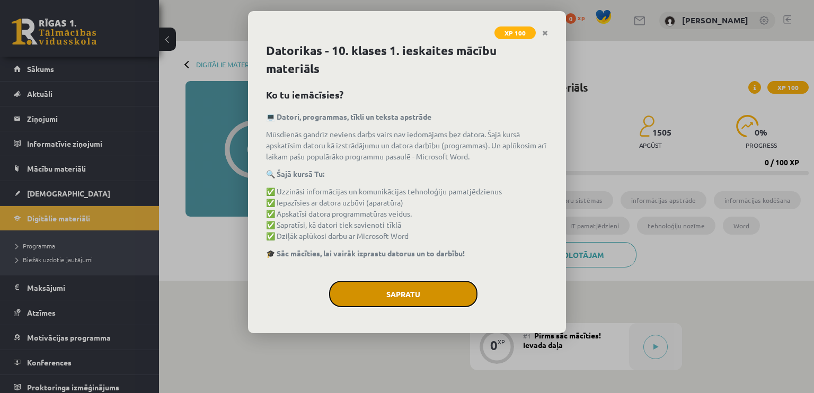
click at [429, 288] on button "Sapratu" at bounding box center [403, 294] width 148 height 26
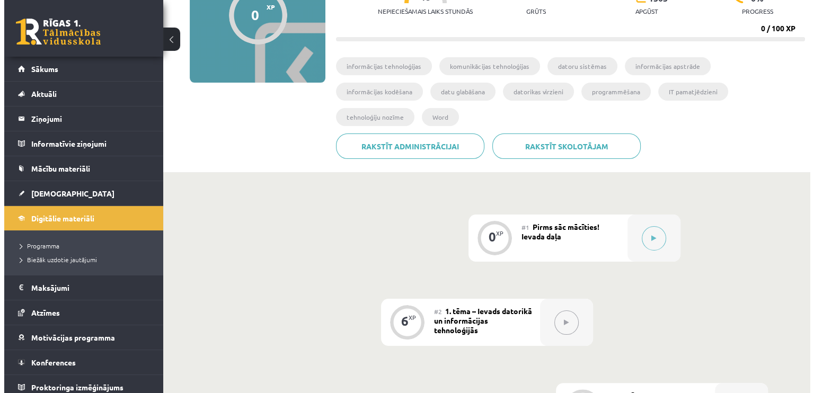
scroll to position [166, 0]
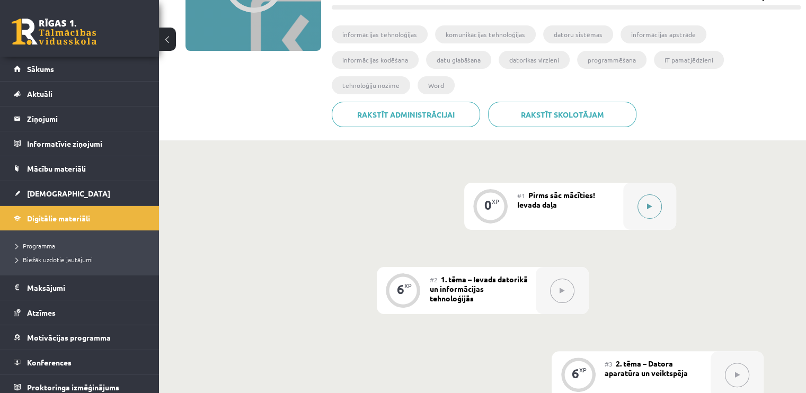
click at [627, 183] on div at bounding box center [649, 206] width 53 height 47
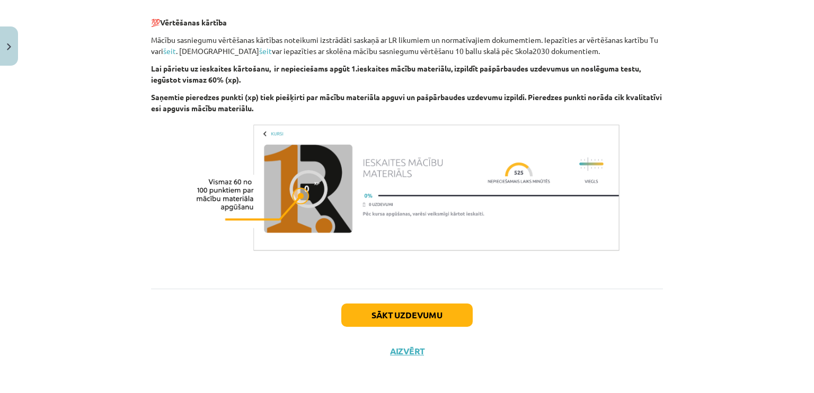
scroll to position [730, 0]
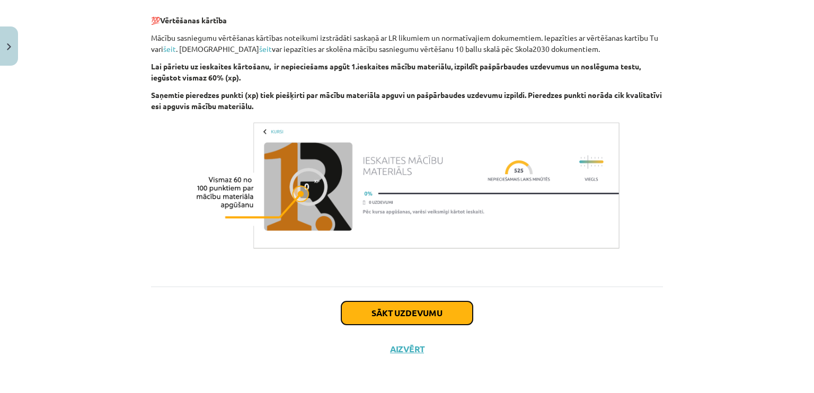
click at [421, 310] on button "Sākt uzdevumu" at bounding box center [406, 312] width 131 height 23
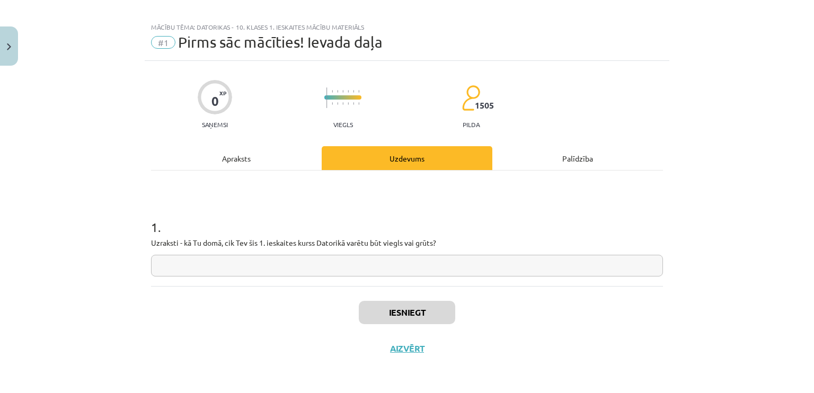
scroll to position [8, 0]
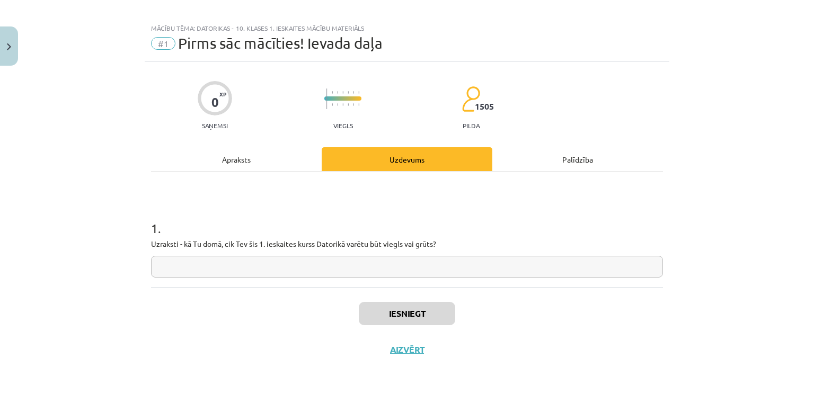
click at [634, 269] on input "text" at bounding box center [407, 267] width 512 height 22
type input "*"
type input "**********"
click at [433, 314] on button "Iesniegt" at bounding box center [407, 313] width 96 height 23
click at [415, 311] on button "Iesniegt" at bounding box center [407, 313] width 96 height 23
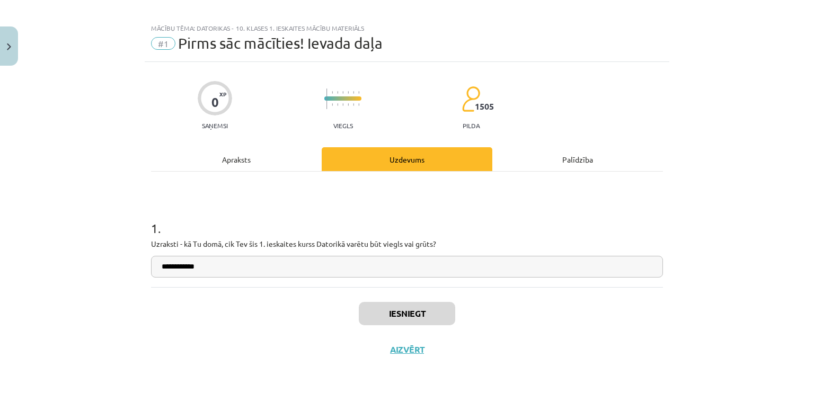
click at [512, 264] on input "**********" at bounding box center [407, 267] width 512 height 22
click at [423, 311] on button "Iesniegt" at bounding box center [407, 313] width 96 height 23
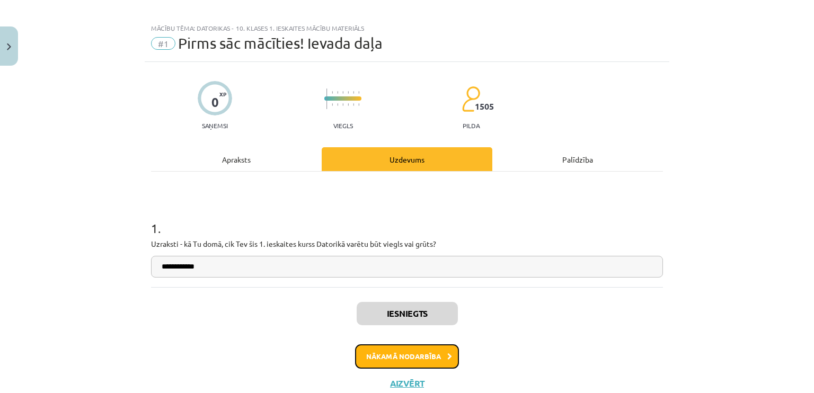
click at [439, 347] on button "Nākamā nodarbība" at bounding box center [407, 356] width 104 height 24
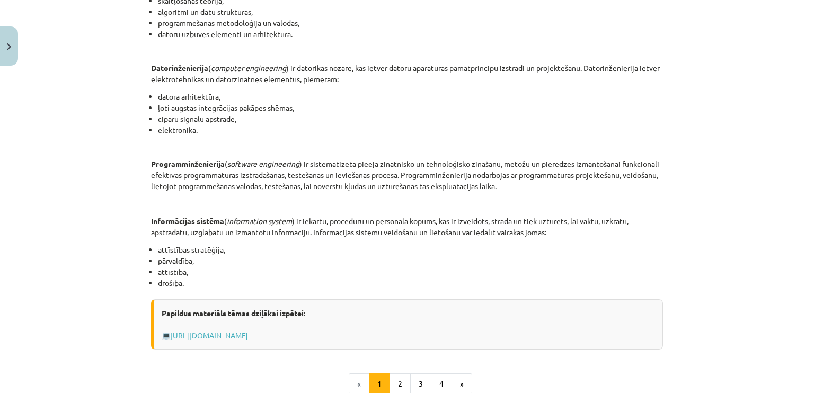
scroll to position [461, 0]
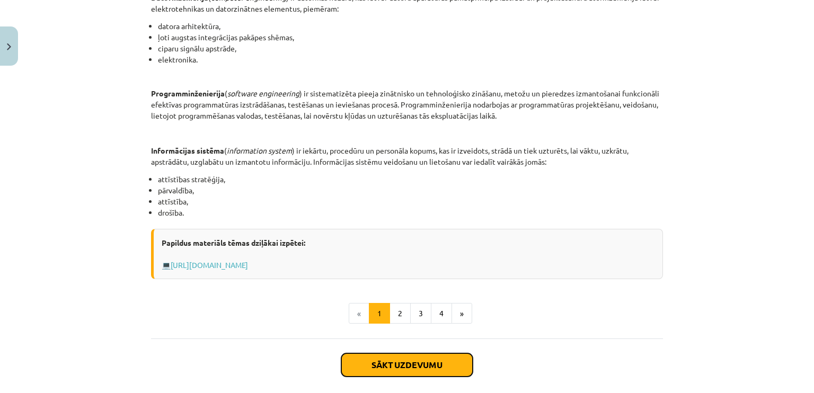
click at [394, 366] on button "Sākt uzdevumu" at bounding box center [406, 364] width 131 height 23
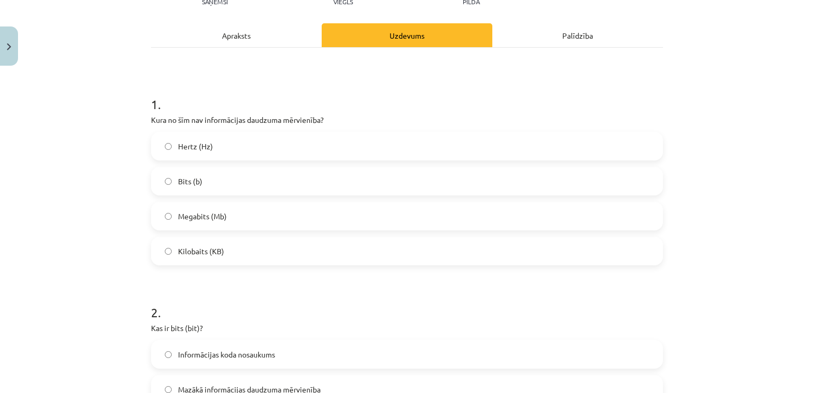
scroll to position [97, 0]
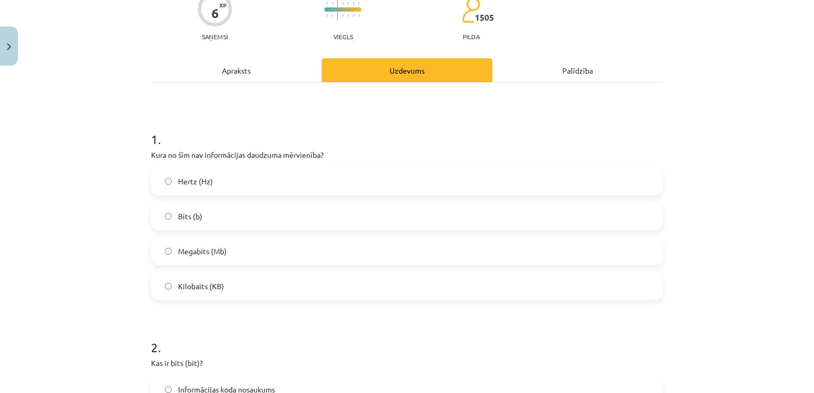
click at [237, 65] on div "Apraksts" at bounding box center [236, 70] width 171 height 24
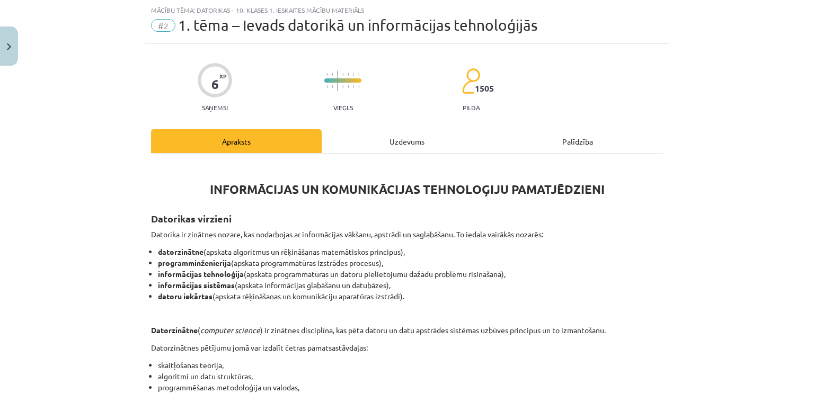
click at [404, 145] on div "Uzdevums" at bounding box center [407, 141] width 171 height 24
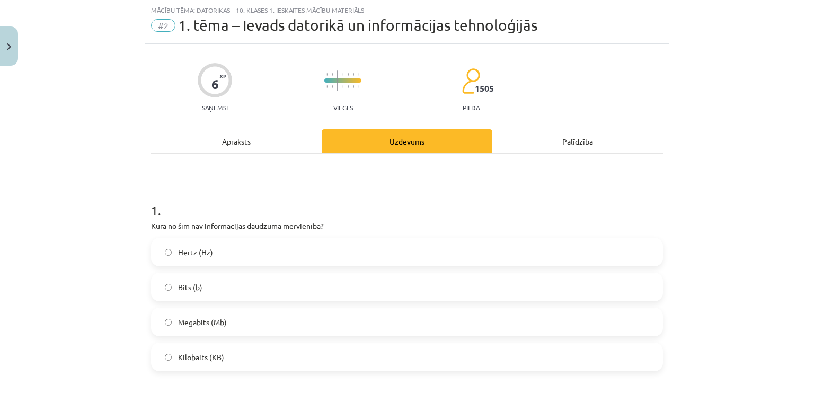
scroll to position [61, 0]
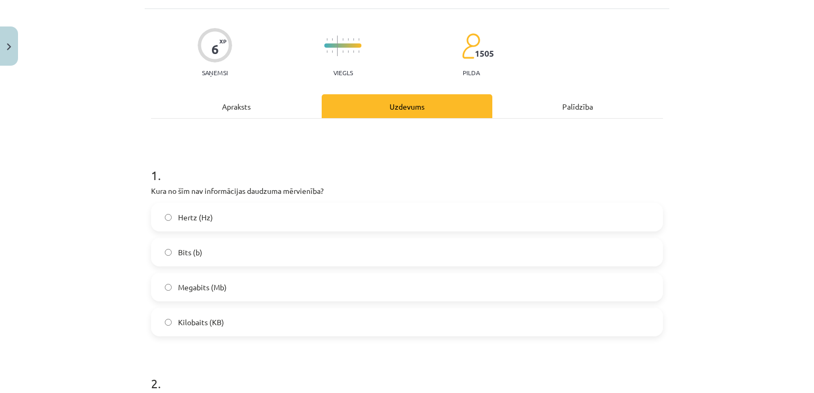
click at [225, 217] on label "Hertz (Hz)" at bounding box center [407, 217] width 510 height 26
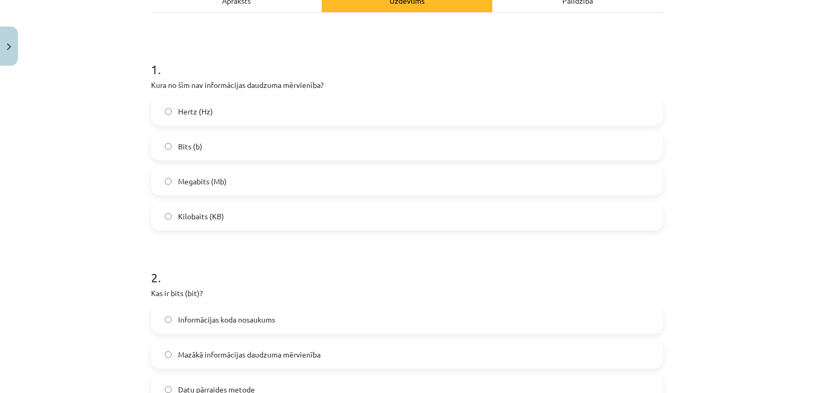
scroll to position [220, 0]
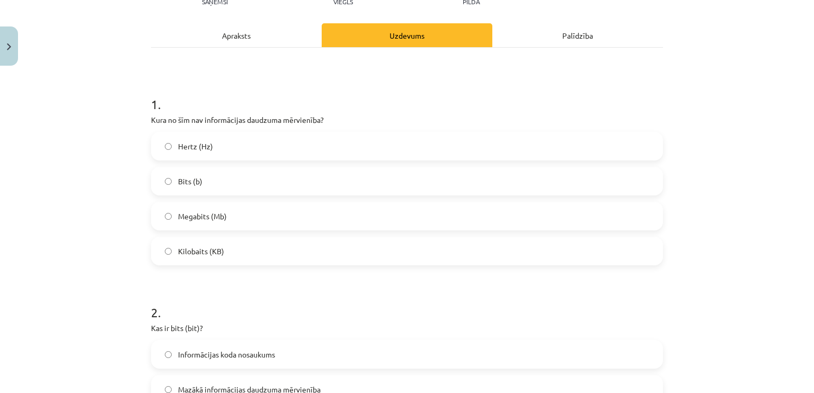
click at [228, 35] on div "Apraksts" at bounding box center [236, 35] width 171 height 24
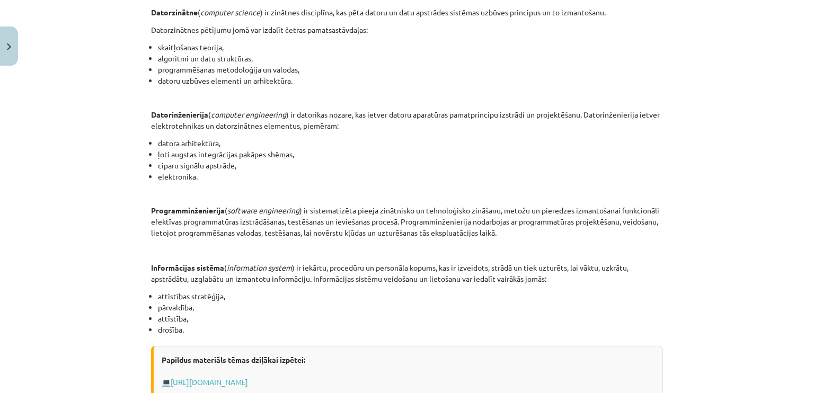
scroll to position [397, 0]
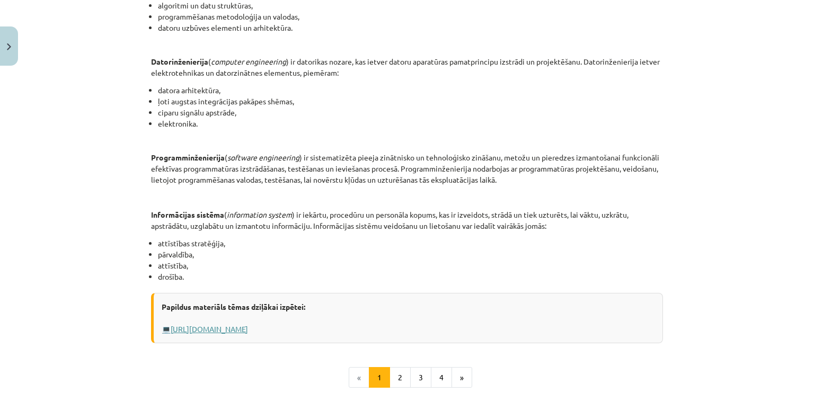
click at [248, 327] on link "Https://profizgl.lu.lv/mod/book/view.php?id=22319&chapterid=6858" at bounding box center [209, 329] width 77 height 10
click at [392, 382] on button "2" at bounding box center [399, 377] width 21 height 21
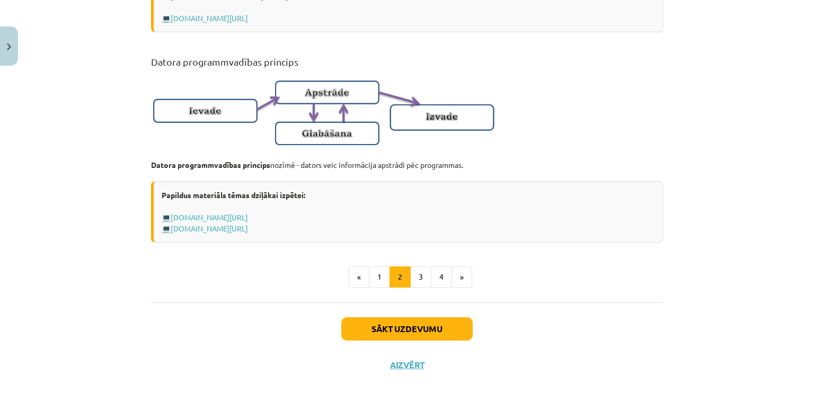
scroll to position [678, 0]
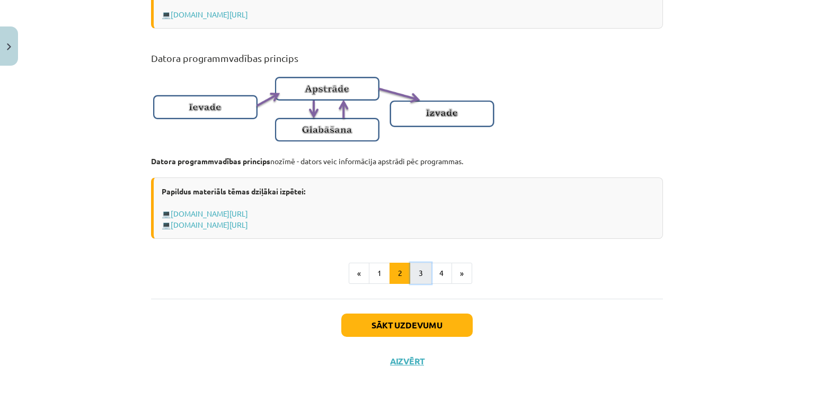
click at [410, 284] on button "3" at bounding box center [420, 273] width 21 height 21
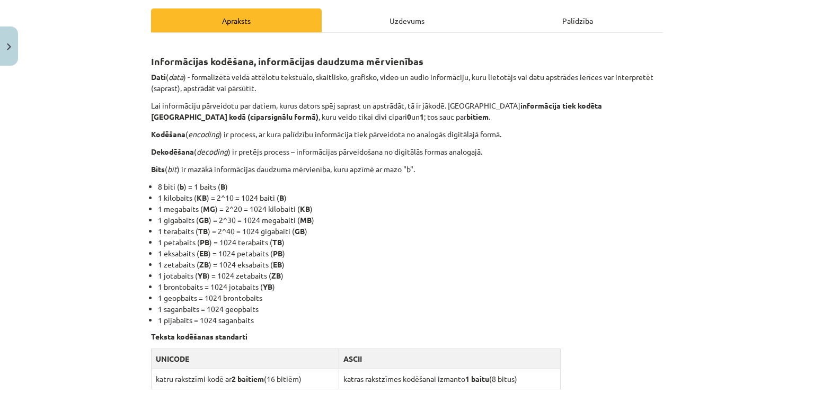
scroll to position [148, 0]
click at [394, 15] on div "Uzdevums" at bounding box center [407, 19] width 171 height 24
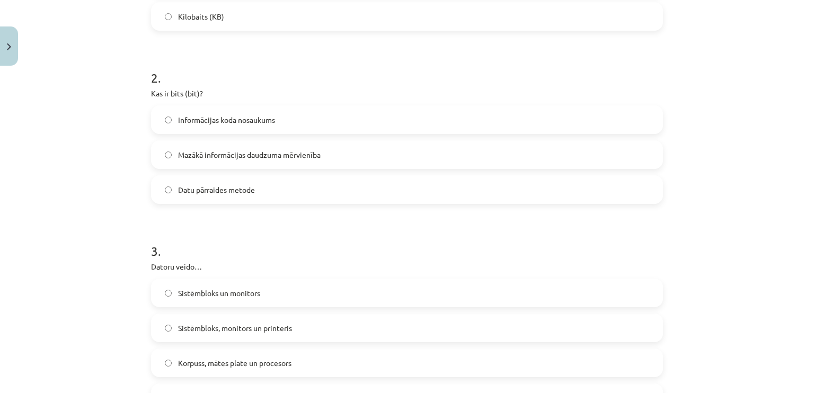
scroll to position [362, 0]
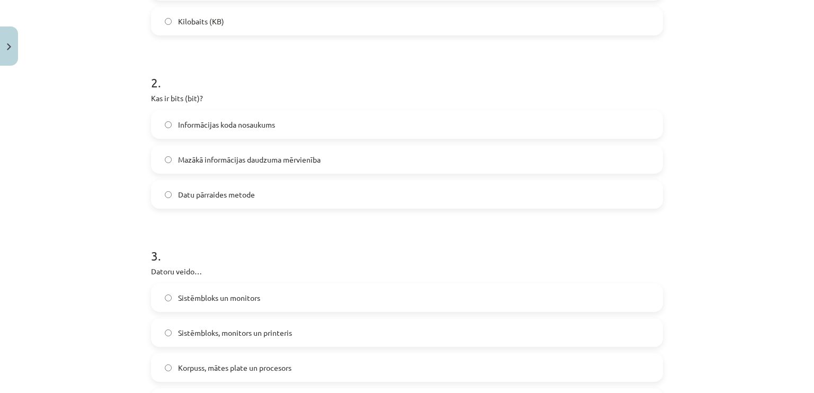
click at [546, 163] on label "Mazākā informācijas daudzuma mērvienība" at bounding box center [407, 159] width 510 height 26
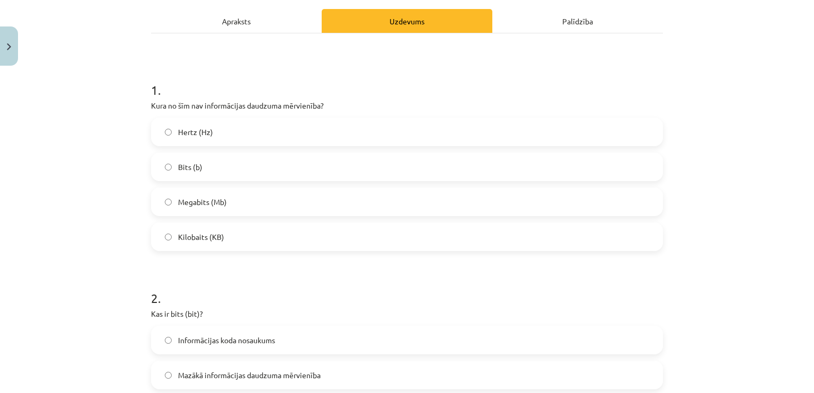
scroll to position [0, 0]
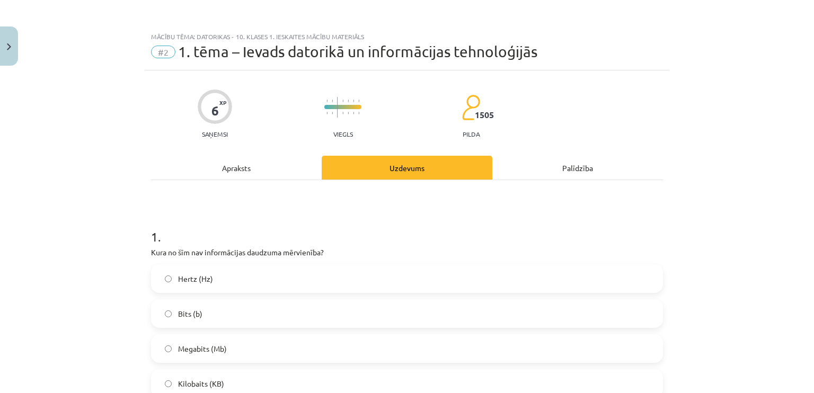
click at [261, 170] on div "Apraksts" at bounding box center [236, 168] width 171 height 24
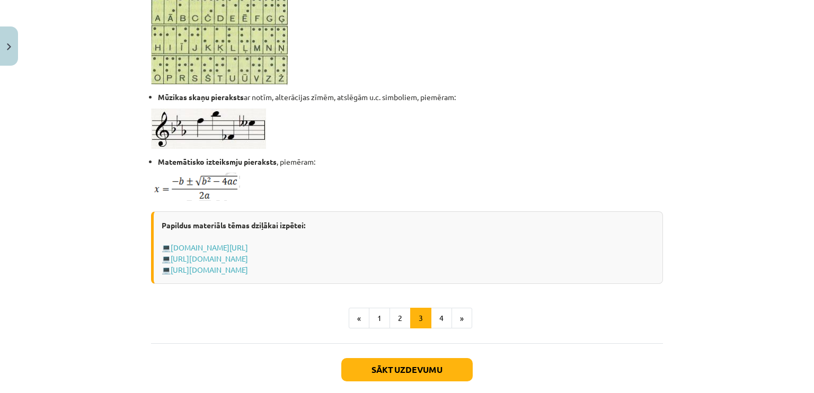
scroll to position [682, 0]
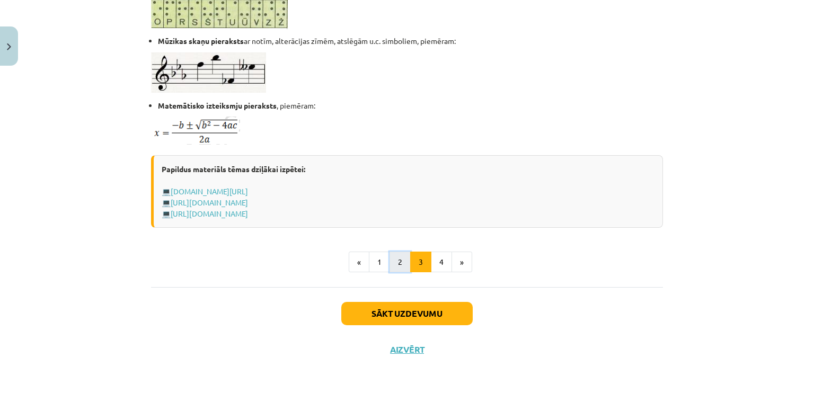
click at [390, 264] on button "2" at bounding box center [399, 262] width 21 height 21
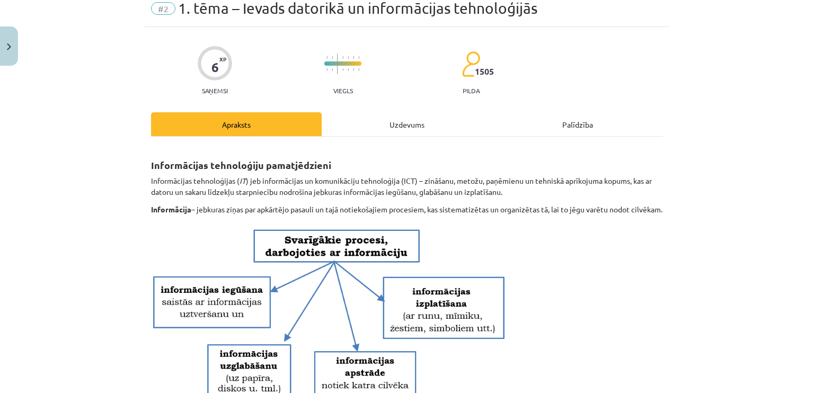
scroll to position [0, 0]
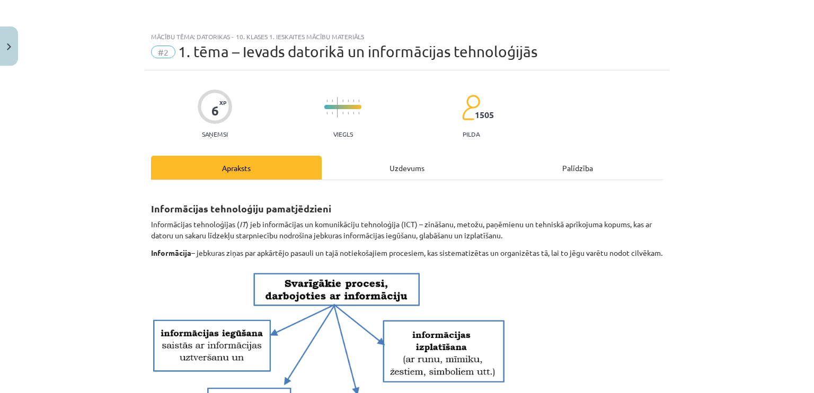
click at [407, 175] on div "Uzdevums" at bounding box center [407, 168] width 171 height 24
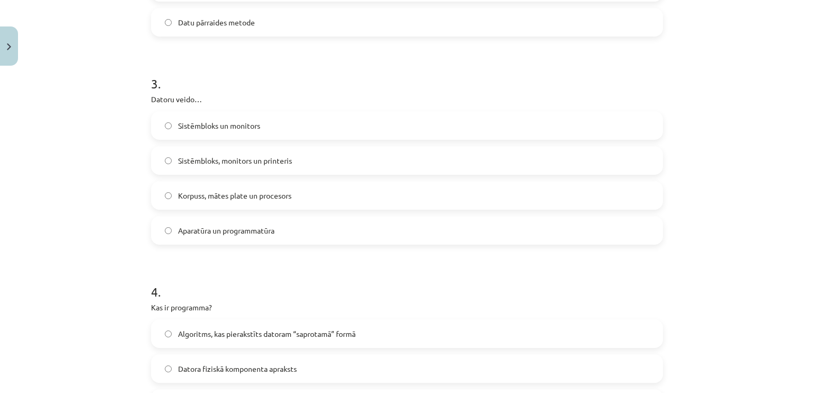
scroll to position [521, 0]
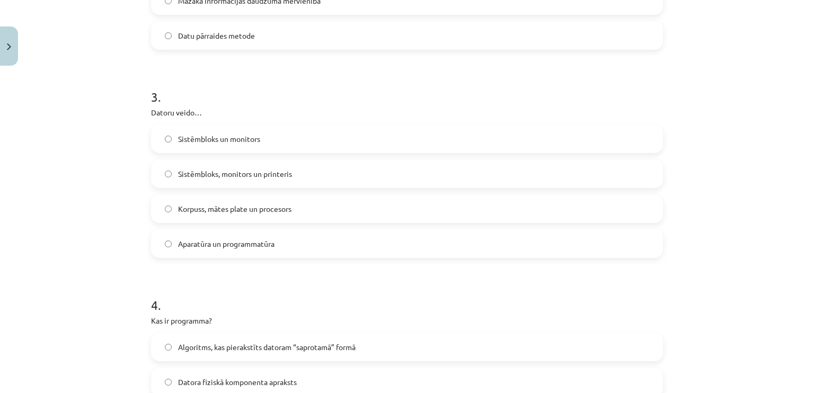
click at [578, 252] on label "Aparatūra un programmatūra" at bounding box center [407, 243] width 510 height 26
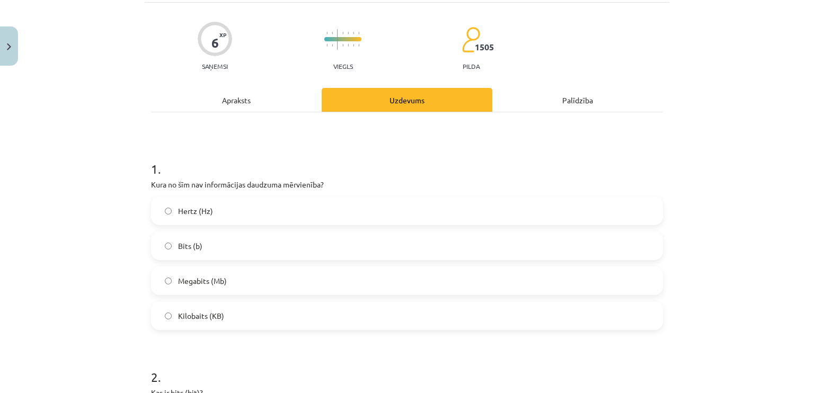
scroll to position [0, 0]
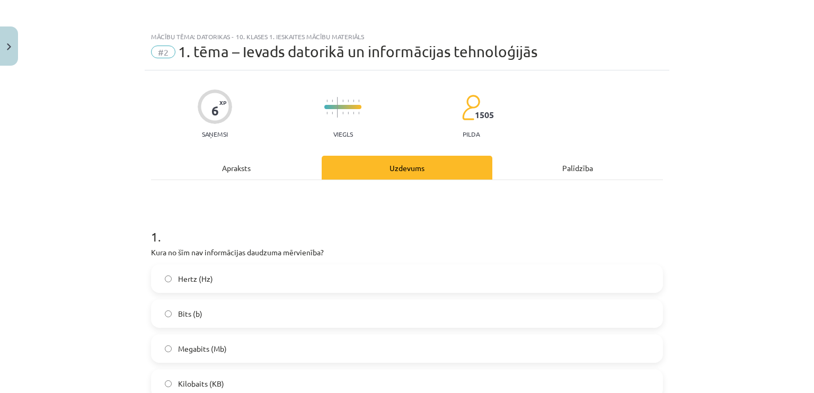
drag, startPoint x: 236, startPoint y: 166, endPoint x: 266, endPoint y: 159, distance: 31.4
click at [237, 165] on div "Apraksts" at bounding box center [236, 168] width 171 height 24
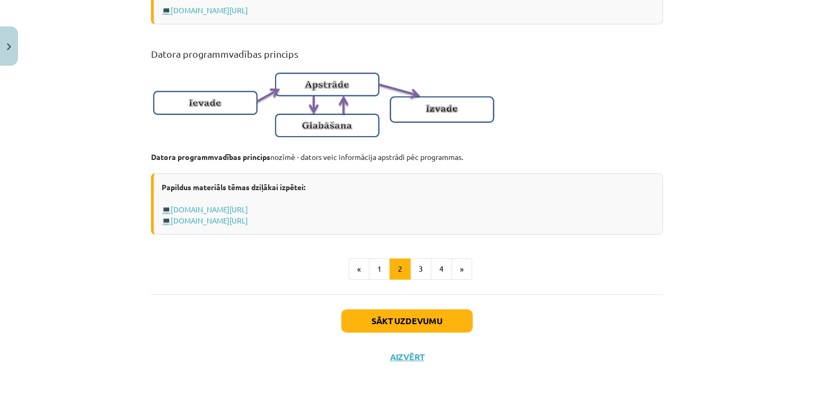
scroll to position [680, 0]
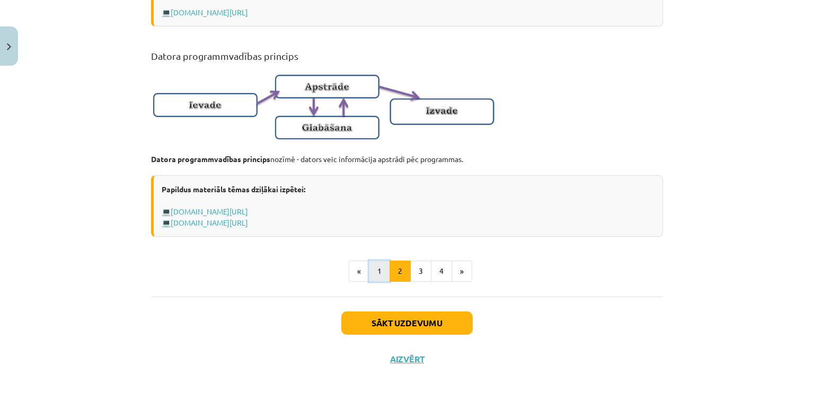
click at [377, 275] on button "1" at bounding box center [379, 271] width 21 height 21
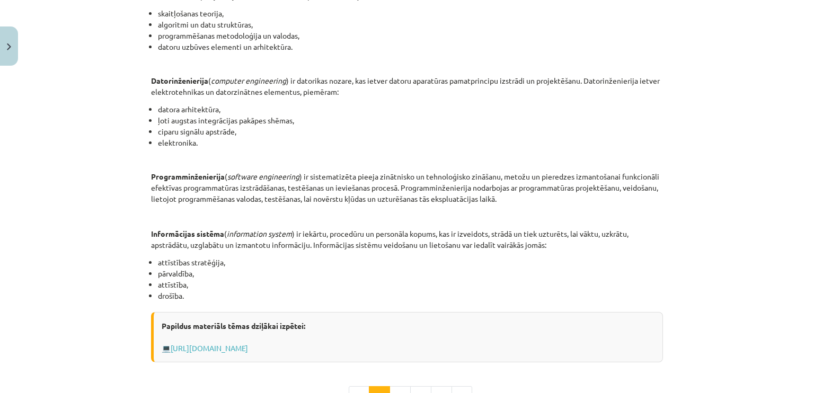
scroll to position [512, 0]
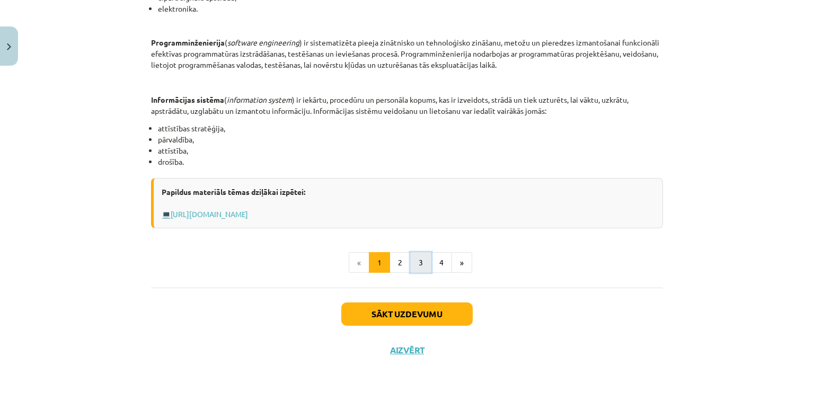
click at [414, 264] on button "3" at bounding box center [420, 262] width 21 height 21
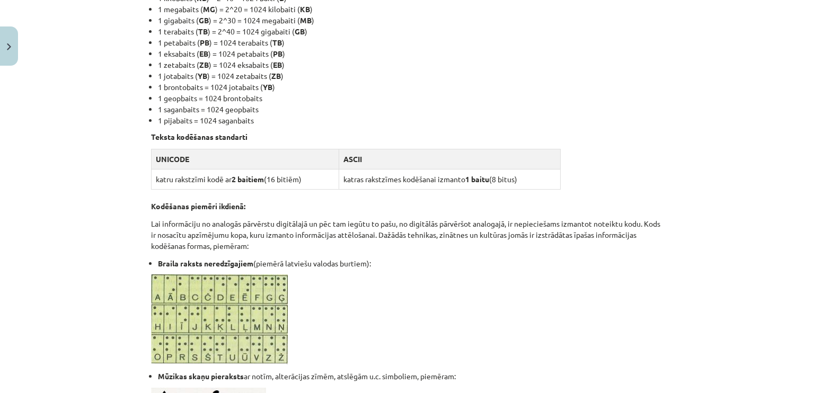
scroll to position [682, 0]
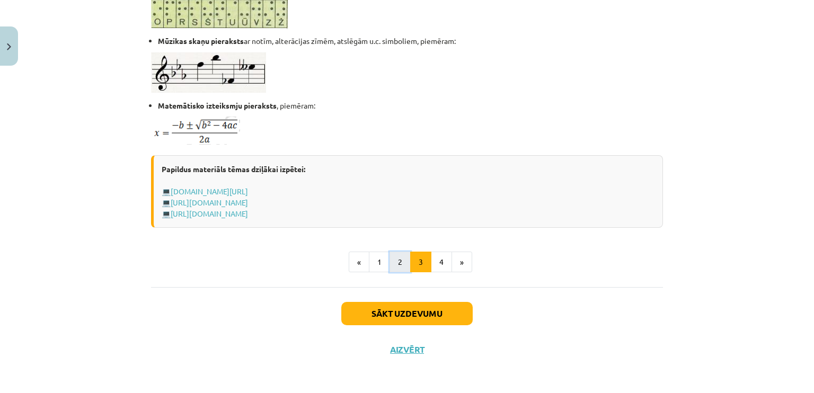
click at [391, 260] on button "2" at bounding box center [399, 262] width 21 height 21
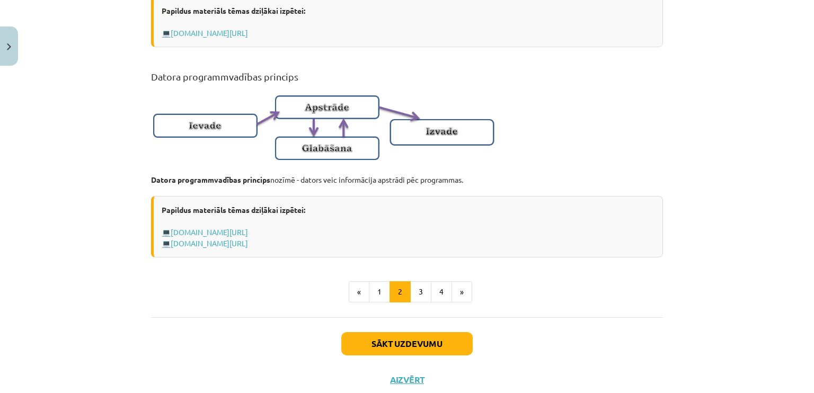
scroll to position [662, 0]
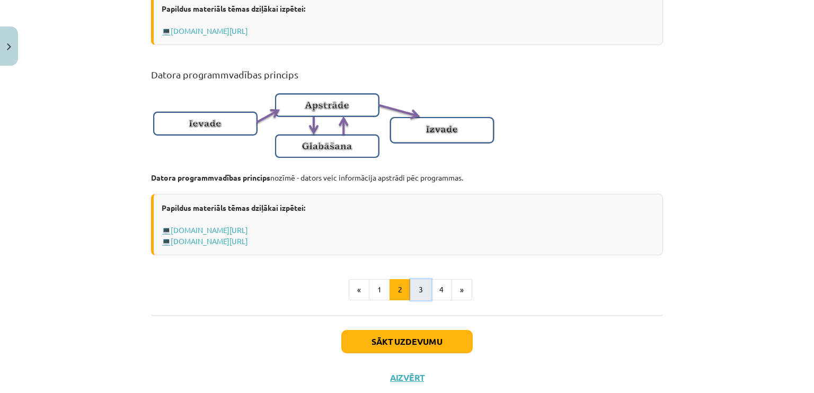
click at [418, 300] on button "3" at bounding box center [420, 289] width 21 height 21
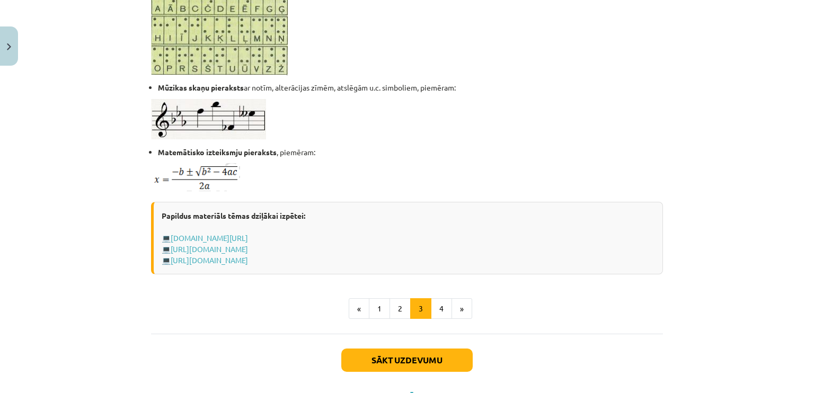
scroll to position [637, 0]
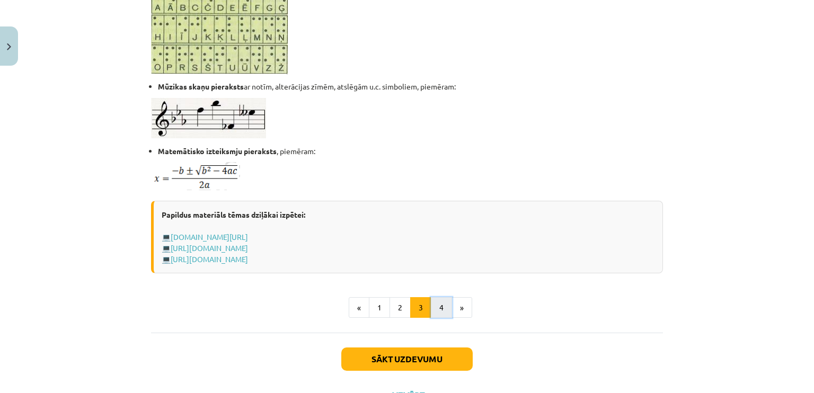
click at [439, 310] on button "4" at bounding box center [441, 307] width 21 height 21
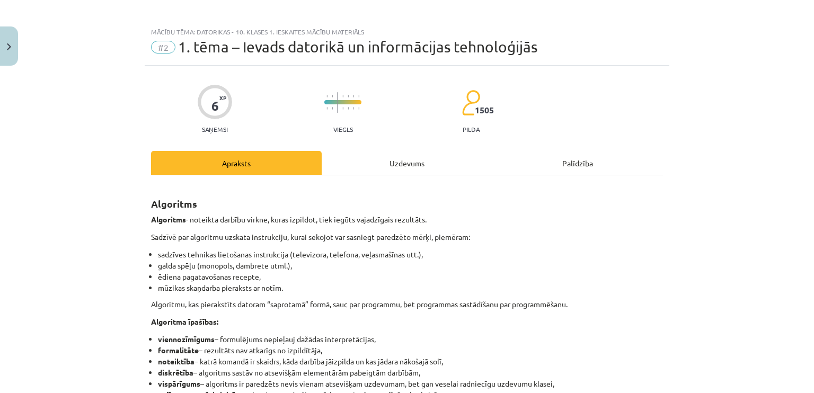
scroll to position [0, 0]
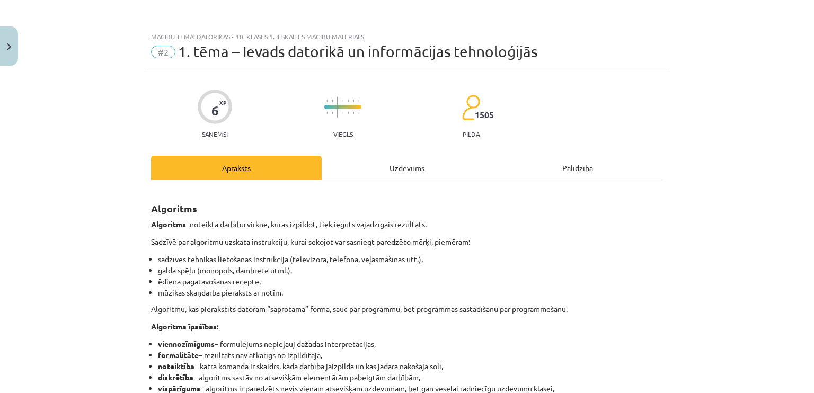
click at [373, 166] on div "Uzdevums" at bounding box center [407, 168] width 171 height 24
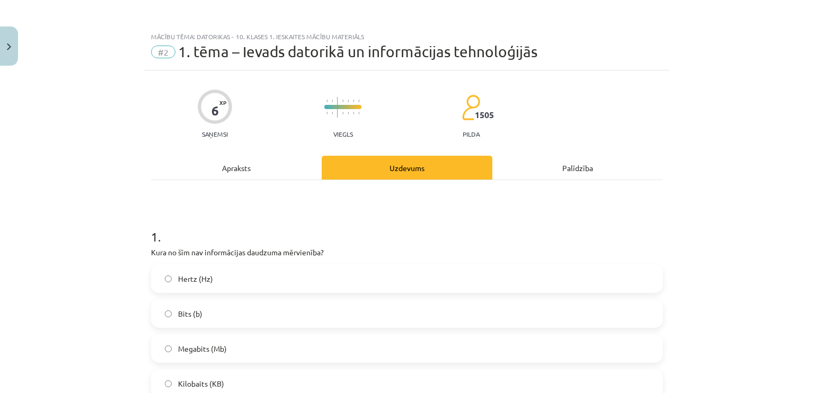
click at [224, 157] on div "Apraksts" at bounding box center [236, 168] width 171 height 24
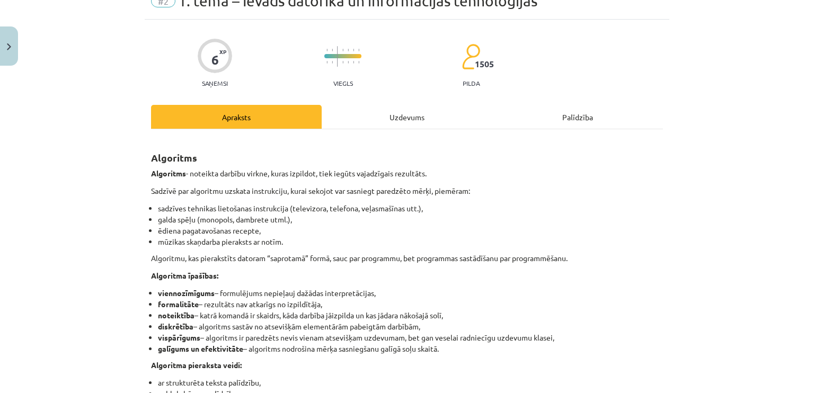
scroll to position [51, 0]
click at [415, 111] on div "Uzdevums" at bounding box center [407, 116] width 171 height 24
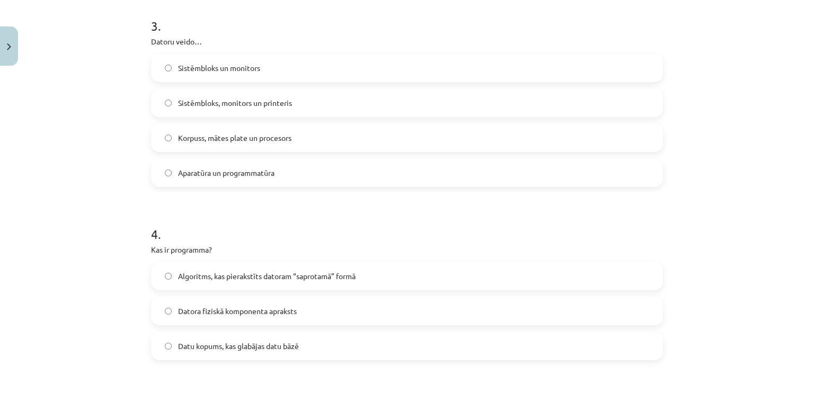
scroll to position [586, 0]
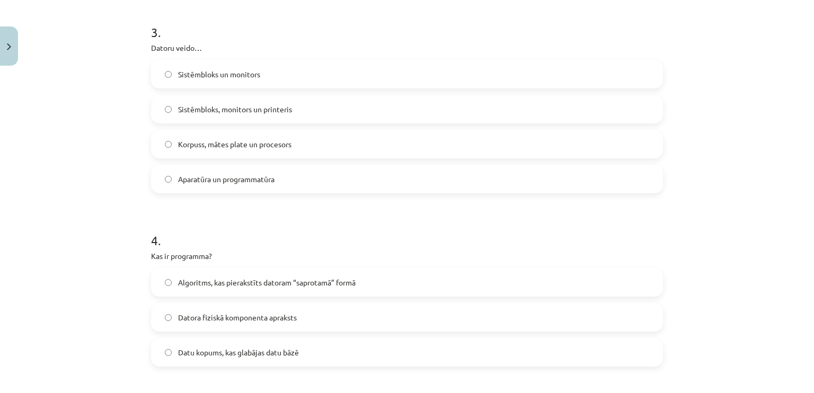
click at [367, 281] on label "Algoritms, kas pierakstīts datoram “saprotamā” formā" at bounding box center [407, 282] width 510 height 26
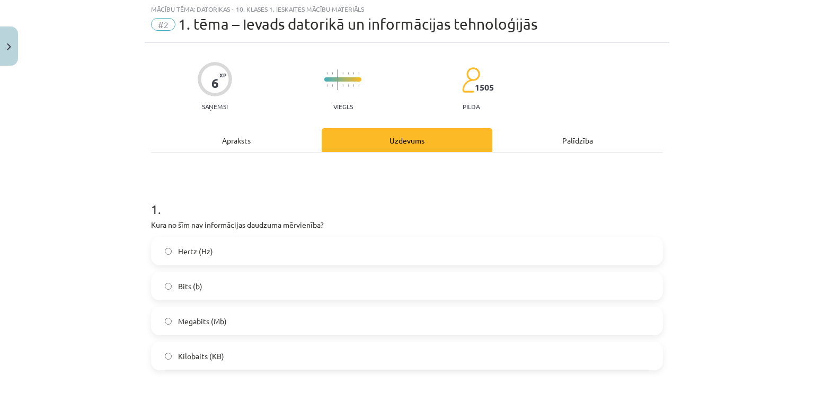
scroll to position [8, 0]
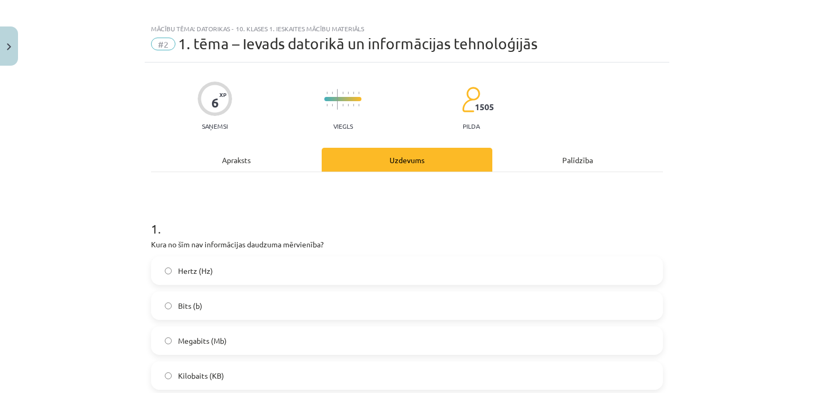
click at [243, 159] on div "Apraksts" at bounding box center [236, 160] width 171 height 24
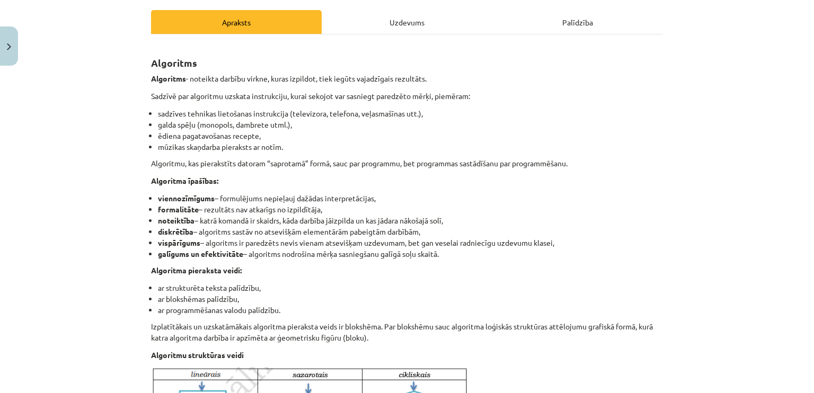
scroll to position [146, 0]
click at [416, 13] on div "Uzdevums" at bounding box center [407, 22] width 171 height 24
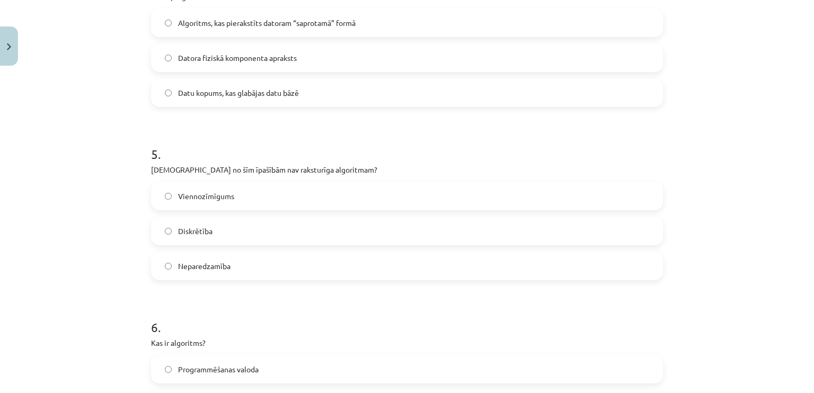
scroll to position [849, 0]
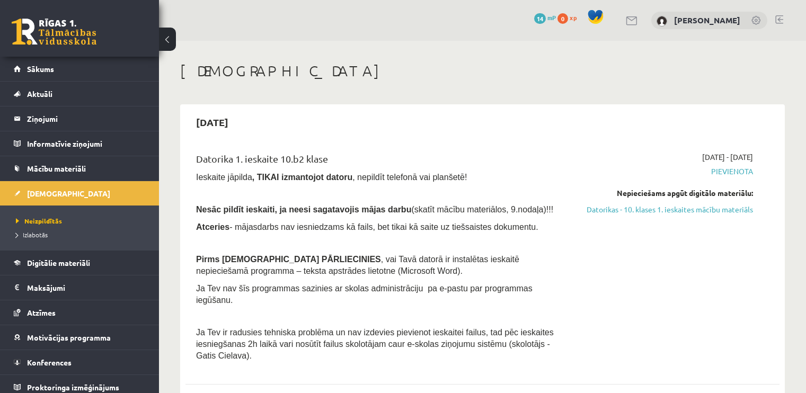
scroll to position [32, 0]
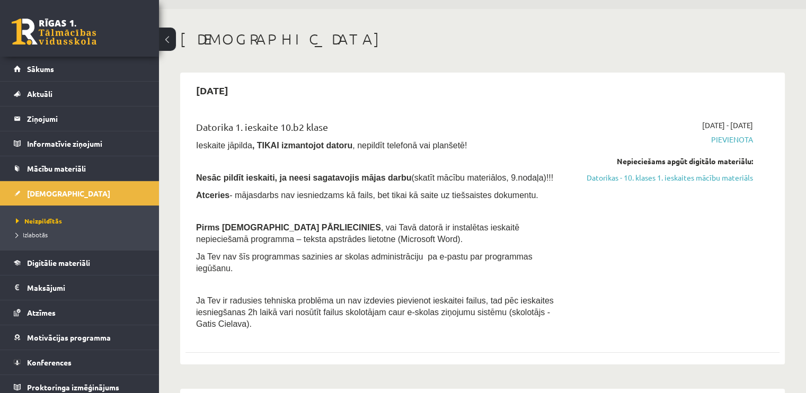
drag, startPoint x: 0, startPoint y: 0, endPoint x: 530, endPoint y: 183, distance: 560.3
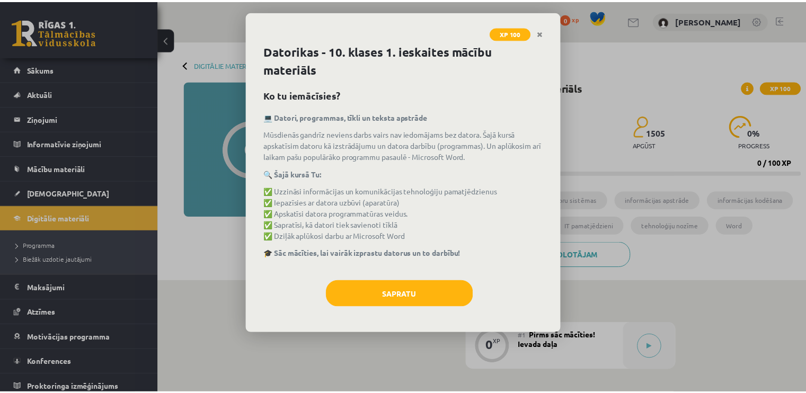
scroll to position [166, 0]
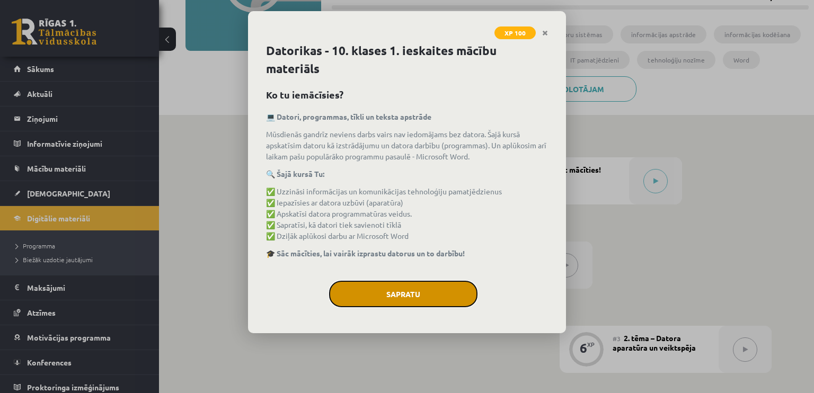
click at [415, 297] on button "Sapratu" at bounding box center [403, 294] width 148 height 26
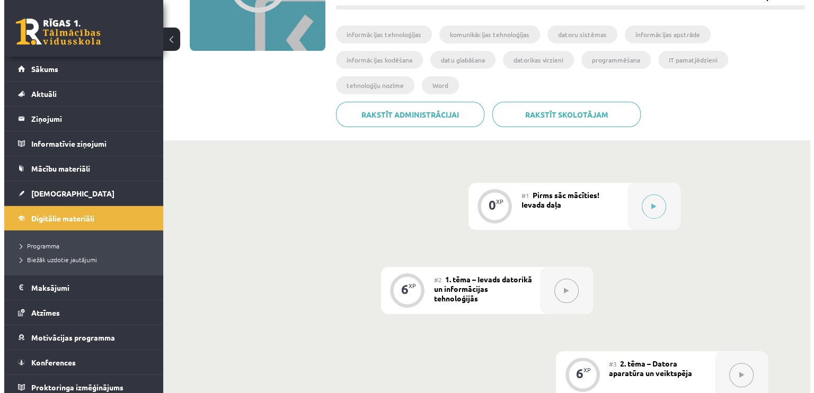
scroll to position [148, 0]
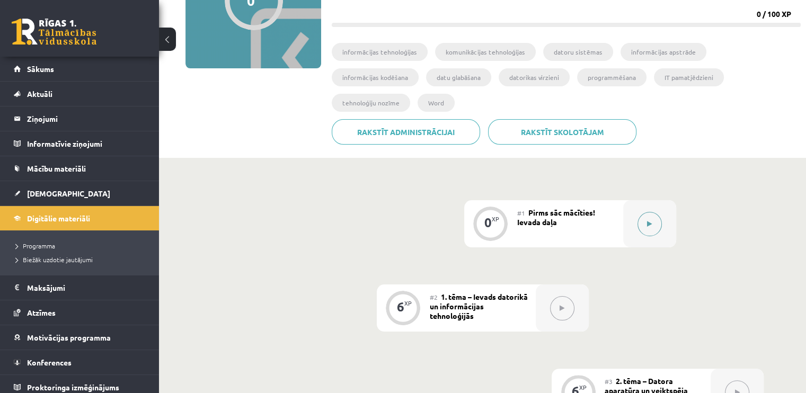
click at [654, 212] on button at bounding box center [649, 224] width 24 height 24
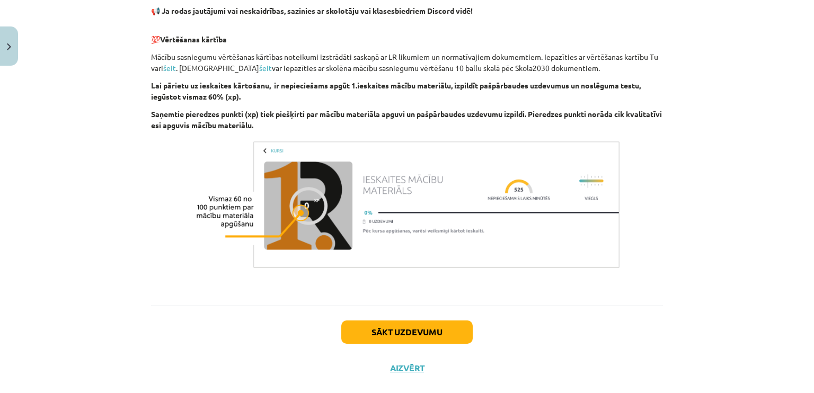
scroll to position [730, 0]
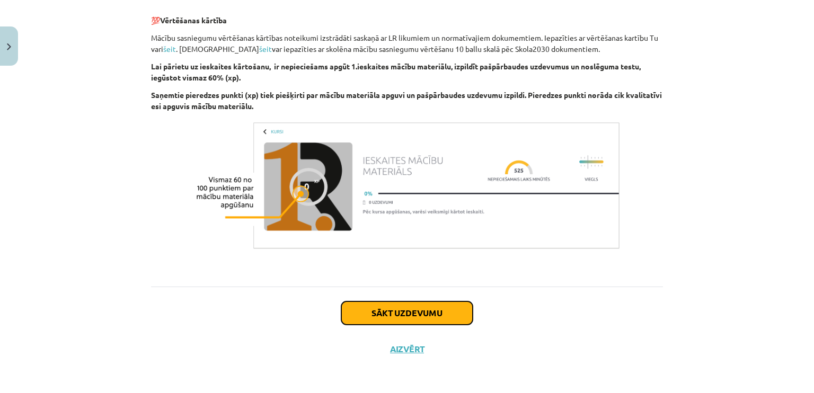
click at [409, 309] on button "Sākt uzdevumu" at bounding box center [406, 312] width 131 height 23
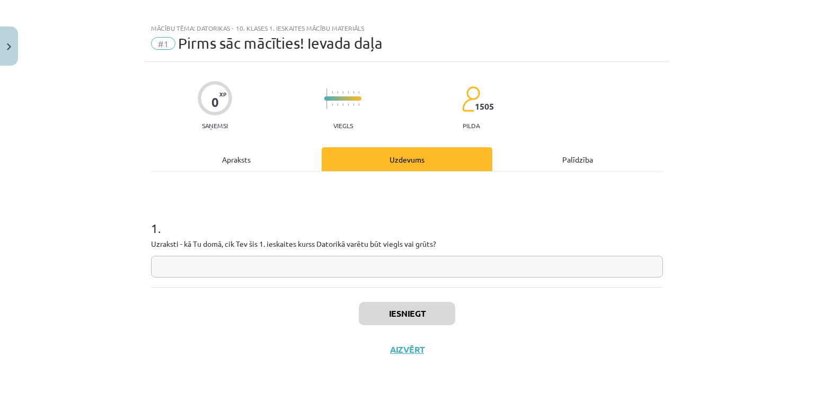
click at [364, 260] on input "text" at bounding box center [407, 267] width 512 height 22
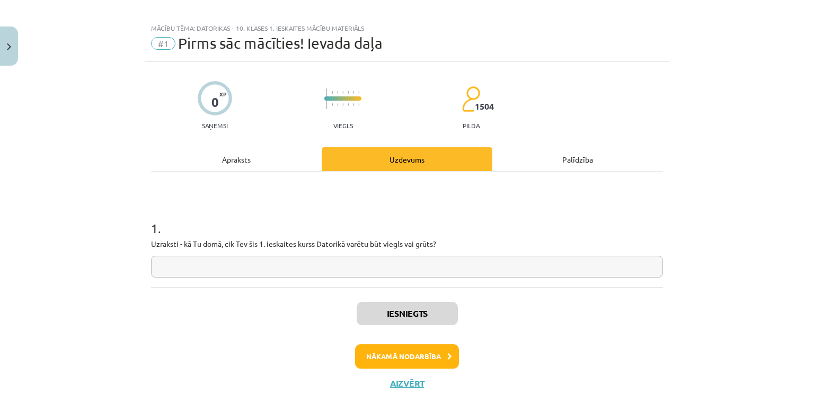
click at [221, 250] on div "1 . Uzraksti - kā Tu domā, cik Tev šis 1. ieskaites kurss Datorikā varētu būt v…" at bounding box center [407, 239] width 512 height 75
click at [221, 251] on div "1 . Uzraksti - kā Tu domā, cik Tev šis 1. ieskaites kurss Datorikā varētu būt v…" at bounding box center [407, 239] width 512 height 75
click at [407, 356] on button "Nākamā nodarbība" at bounding box center [407, 356] width 104 height 24
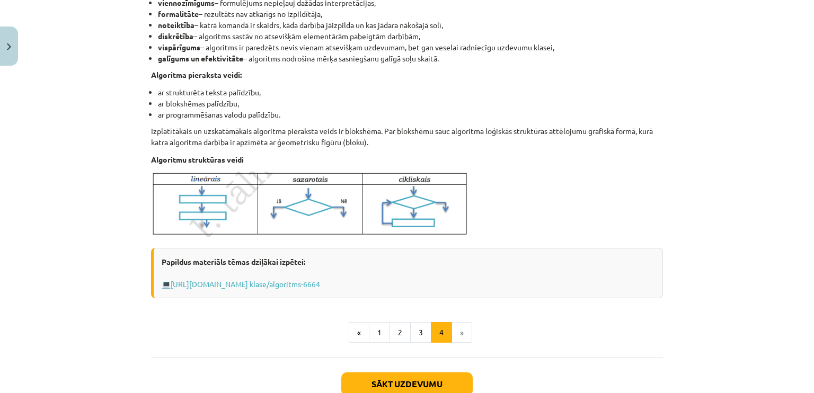
scroll to position [377, 0]
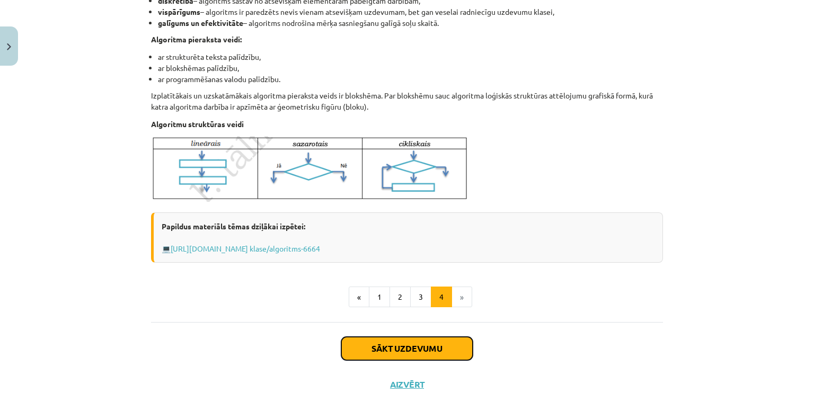
click at [454, 347] on button "Sākt uzdevumu" at bounding box center [406, 348] width 131 height 23
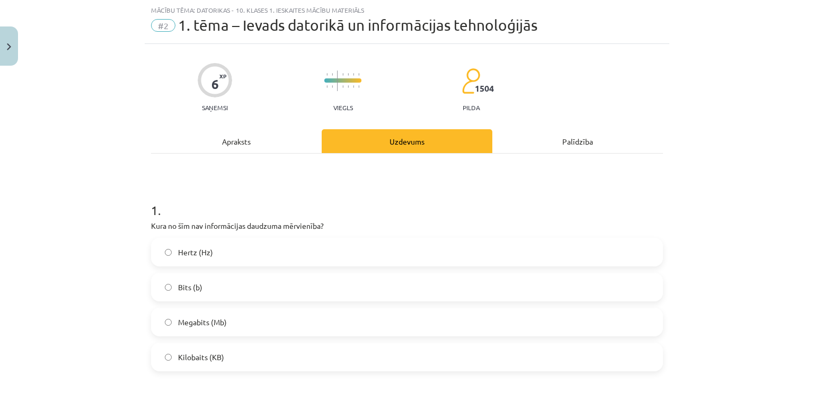
click at [332, 247] on label "Hertz (Hz)" at bounding box center [407, 252] width 510 height 26
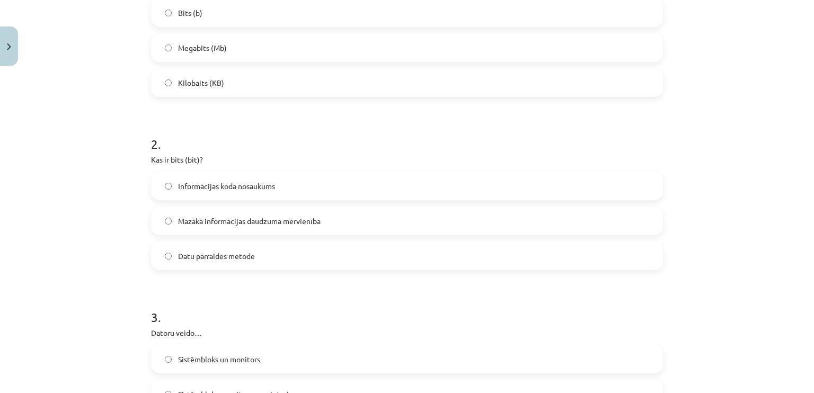
scroll to position [320, 0]
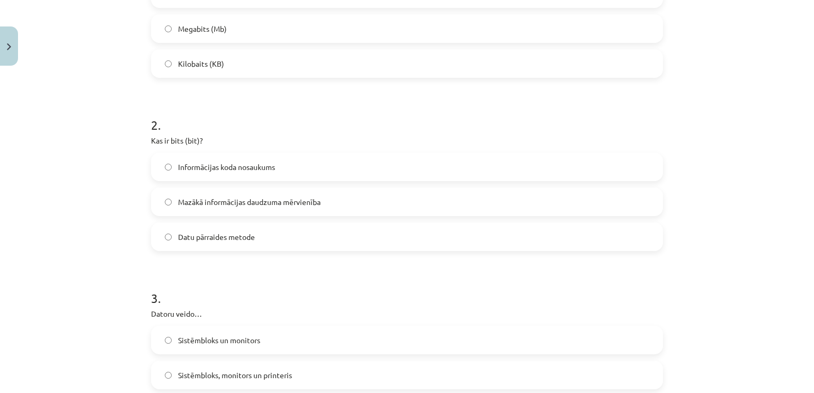
click at [316, 203] on span "Mazākā informācijas daudzuma mērvienība" at bounding box center [249, 202] width 142 height 11
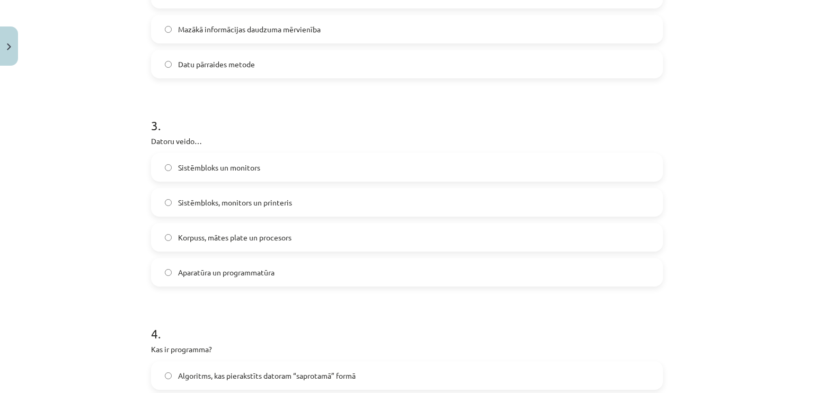
scroll to position [494, 0]
click at [344, 274] on label "Aparatūra un programmatūra" at bounding box center [407, 270] width 510 height 26
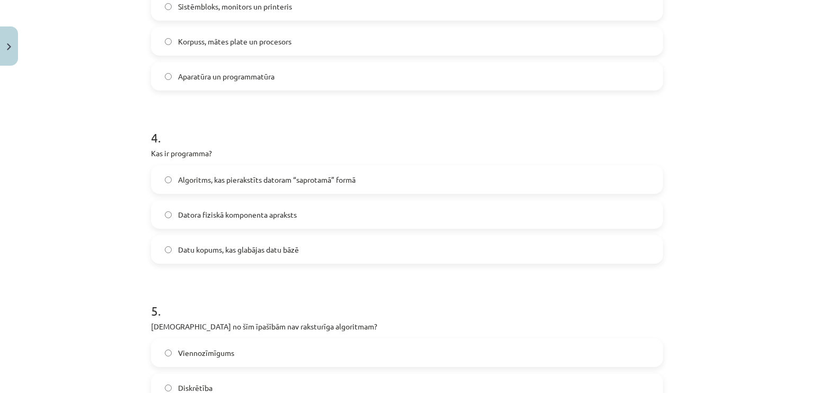
scroll to position [697, 0]
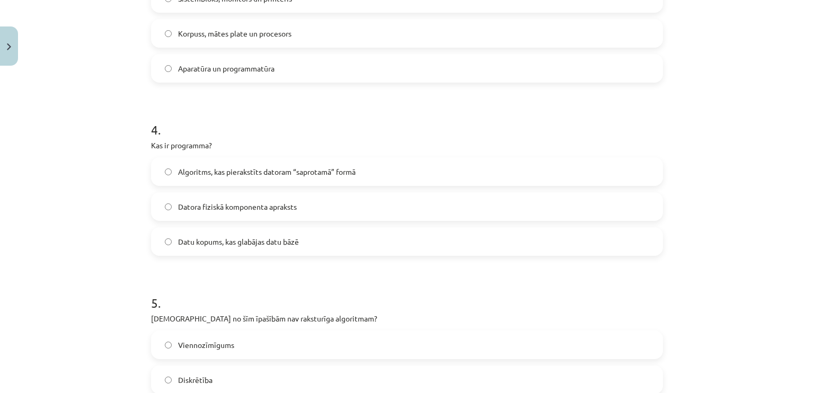
click at [350, 170] on span "Algoritms, kas pierakstīts datoram “saprotamā” formā" at bounding box center [266, 171] width 177 height 11
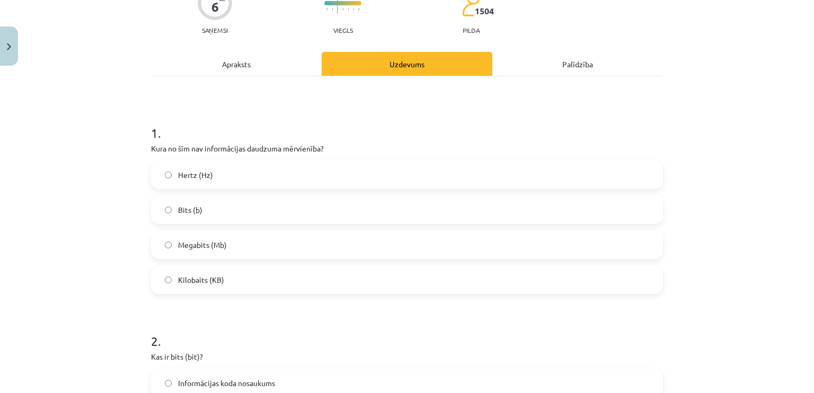
click at [263, 61] on div "Apraksts" at bounding box center [236, 64] width 171 height 24
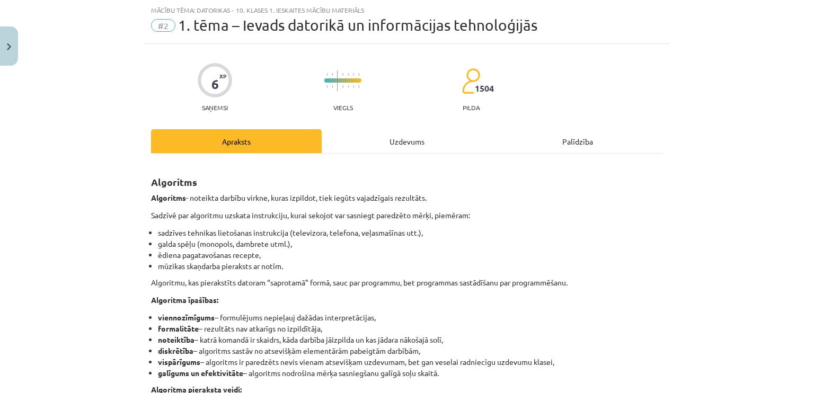
click at [390, 145] on div "Uzdevums" at bounding box center [407, 141] width 171 height 24
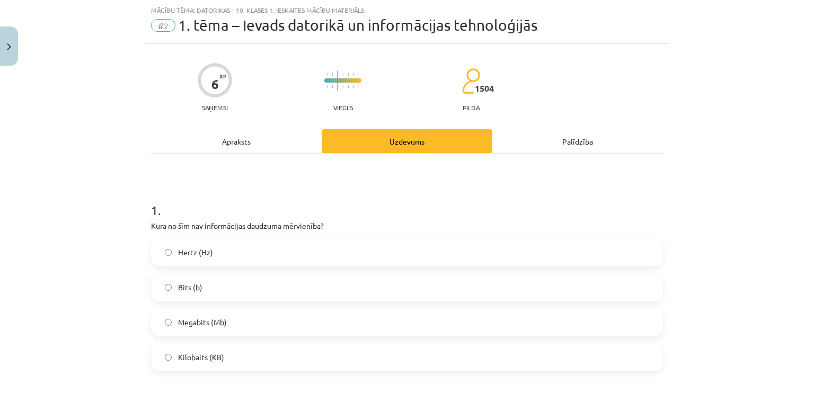
click at [261, 143] on div "Apraksts" at bounding box center [236, 141] width 171 height 24
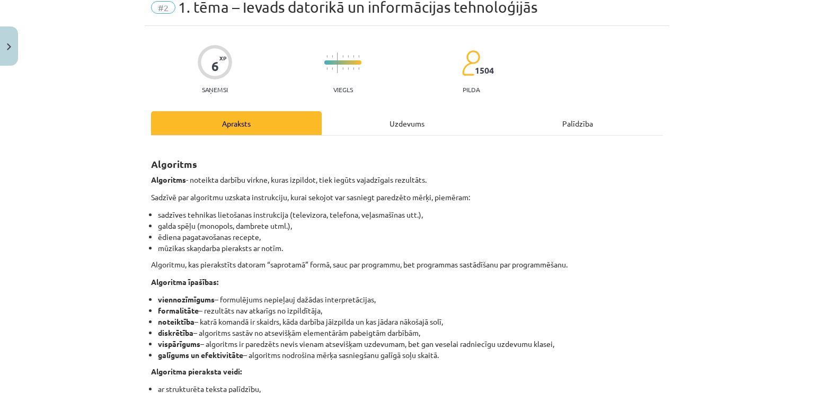
scroll to position [62, 0]
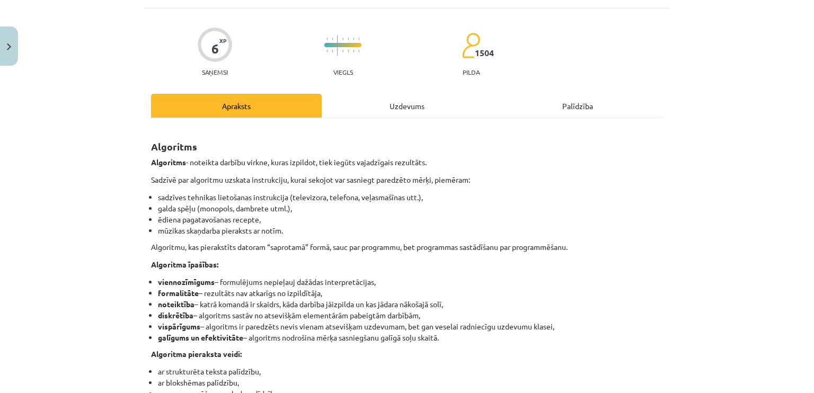
click at [415, 103] on div "Uzdevums" at bounding box center [407, 106] width 171 height 24
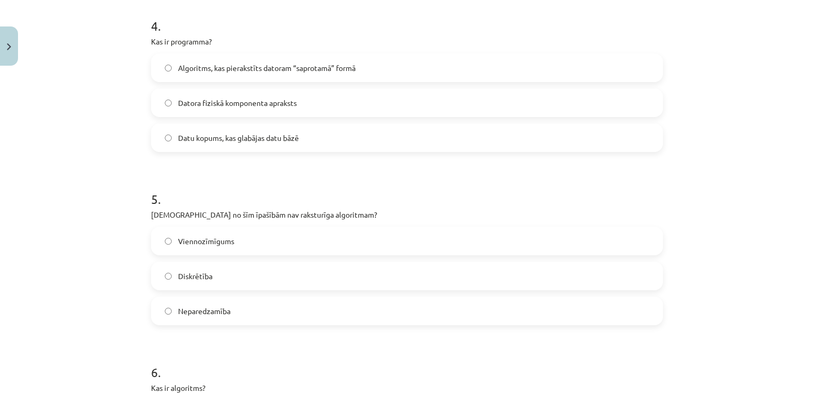
scroll to position [807, 0]
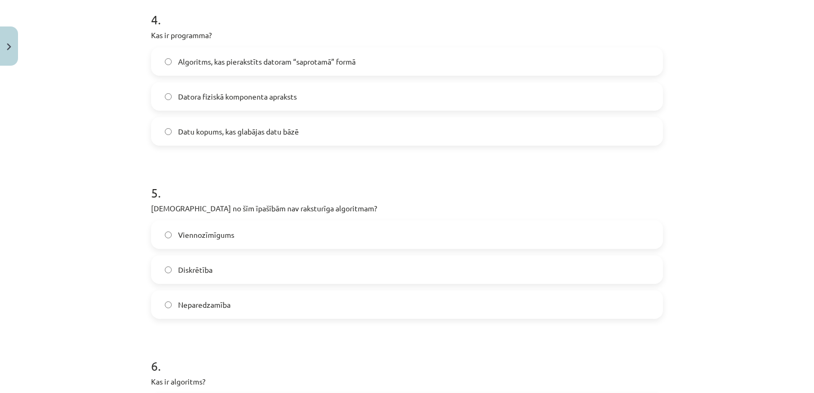
drag, startPoint x: 328, startPoint y: 300, endPoint x: 345, endPoint y: 301, distance: 16.5
click at [340, 300] on label "Neparedzamība" at bounding box center [407, 304] width 510 height 26
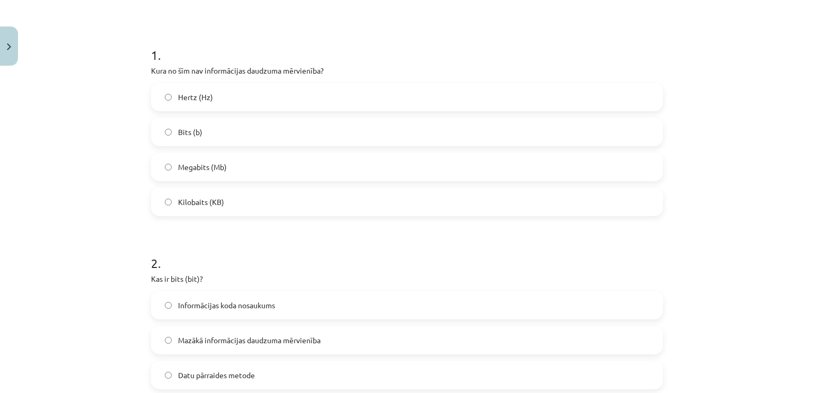
scroll to position [0, 0]
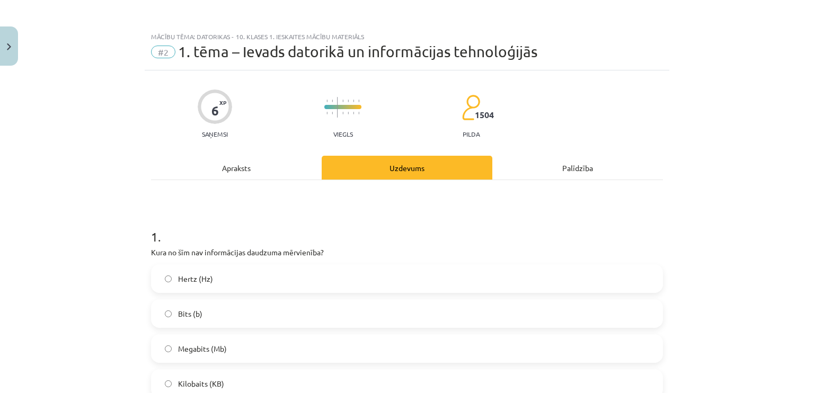
click at [252, 165] on div "Apraksts" at bounding box center [236, 168] width 171 height 24
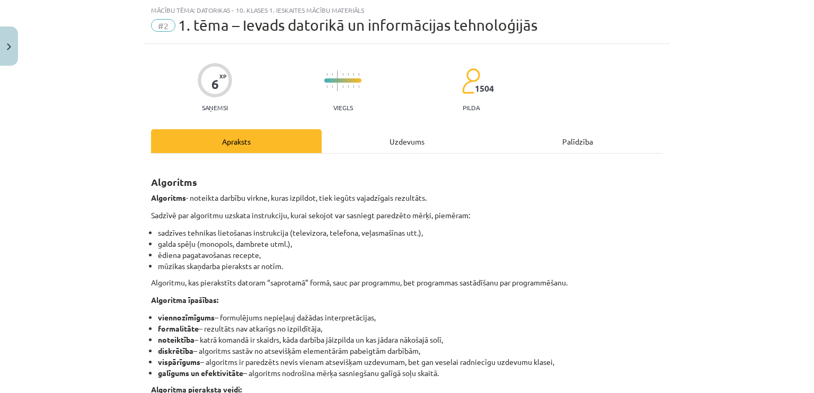
click at [390, 137] on div "Uzdevums" at bounding box center [407, 141] width 171 height 24
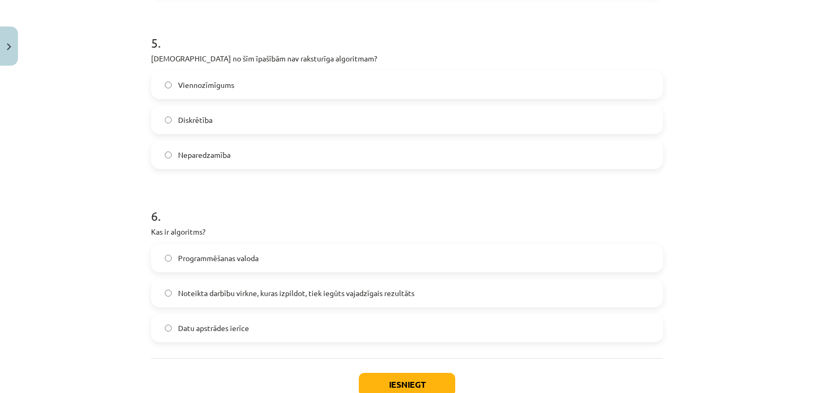
scroll to position [941, 0]
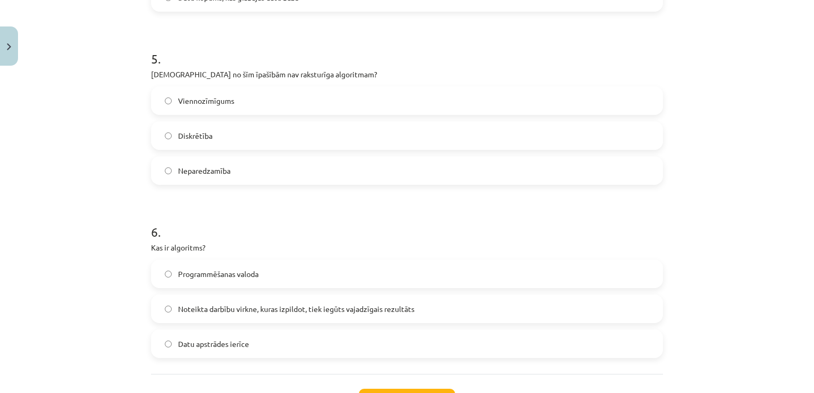
drag, startPoint x: 390, startPoint y: 306, endPoint x: 501, endPoint y: 296, distance: 111.1
click at [390, 305] on span "Noteikta darbību virkne, kuras izpildot, tiek iegūts vajadzīgais rezultāts" at bounding box center [296, 309] width 236 height 11
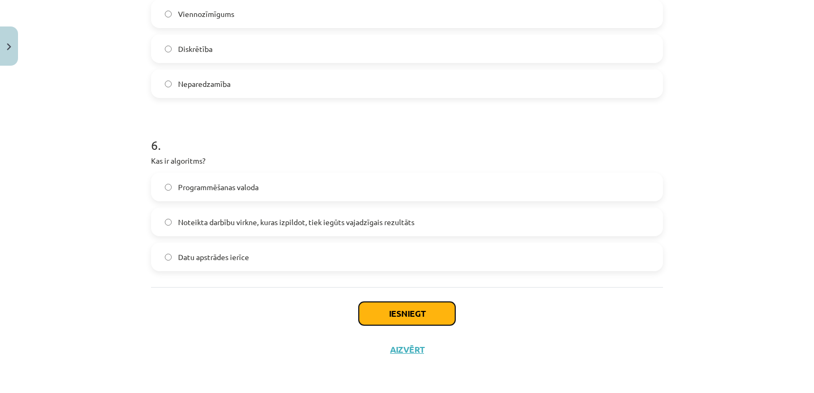
click at [421, 307] on button "Iesniegt" at bounding box center [407, 313] width 96 height 23
click at [422, 310] on button "Iesniegt" at bounding box center [407, 313] width 96 height 23
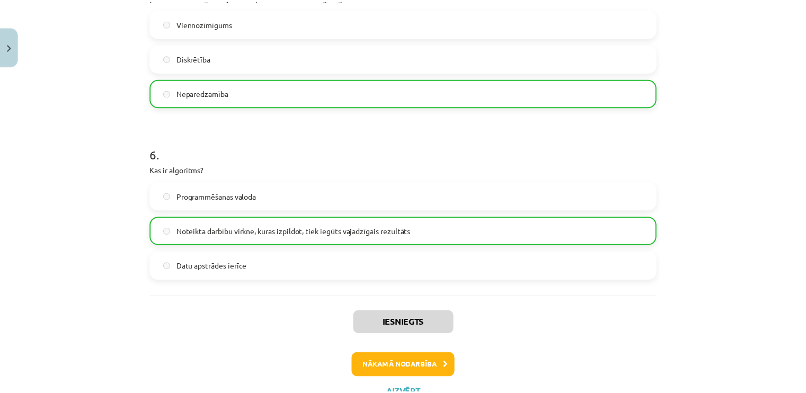
scroll to position [1062, 0]
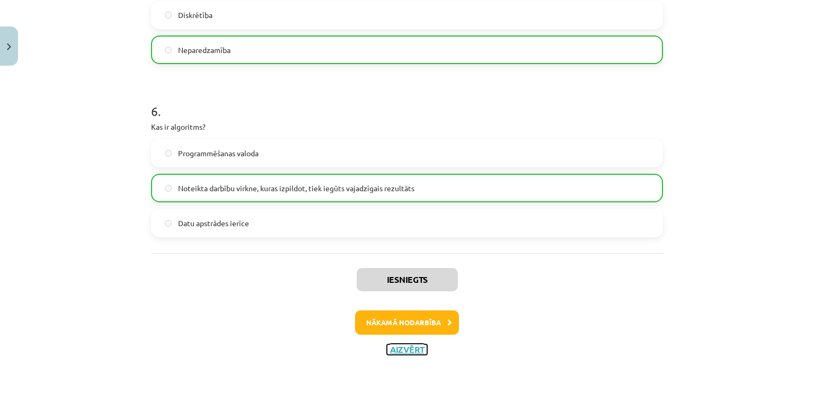
click at [402, 349] on button "Aizvērt" at bounding box center [407, 349] width 40 height 11
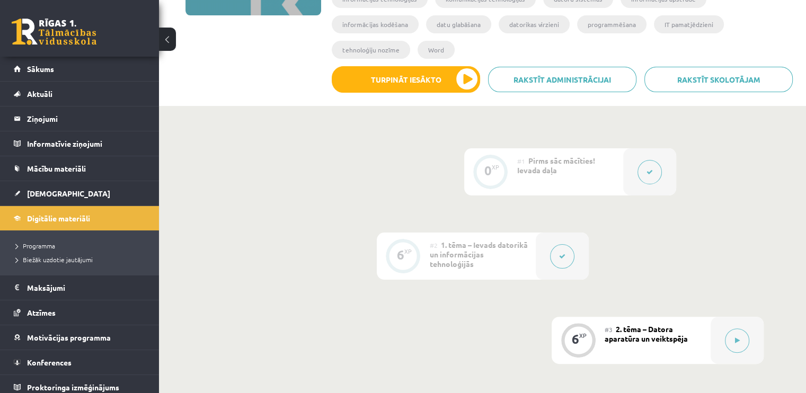
scroll to position [184, 0]
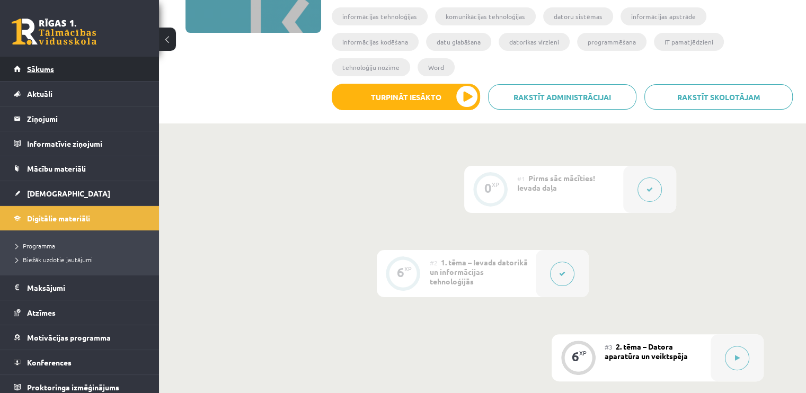
click at [77, 72] on link "Sākums" at bounding box center [80, 69] width 132 height 24
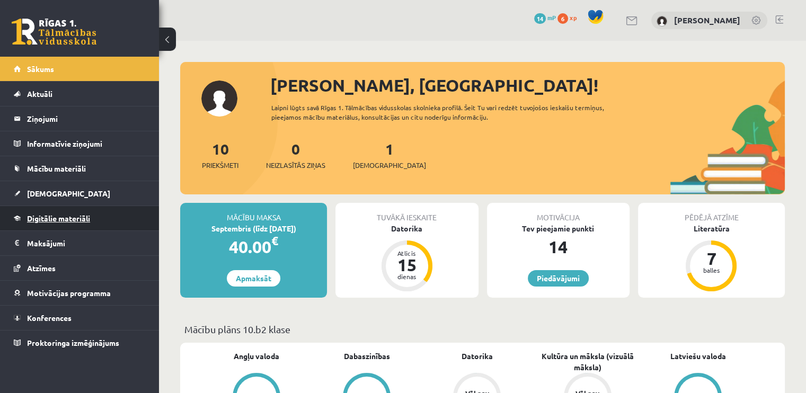
click at [74, 217] on span "Digitālie materiāli" at bounding box center [58, 218] width 63 height 10
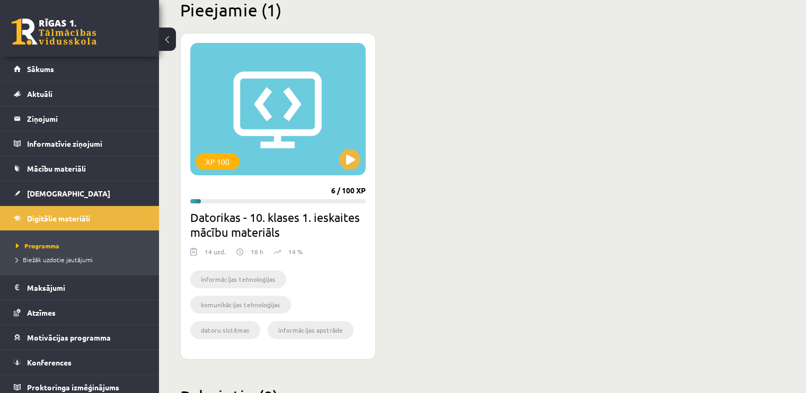
scroll to position [275, 0]
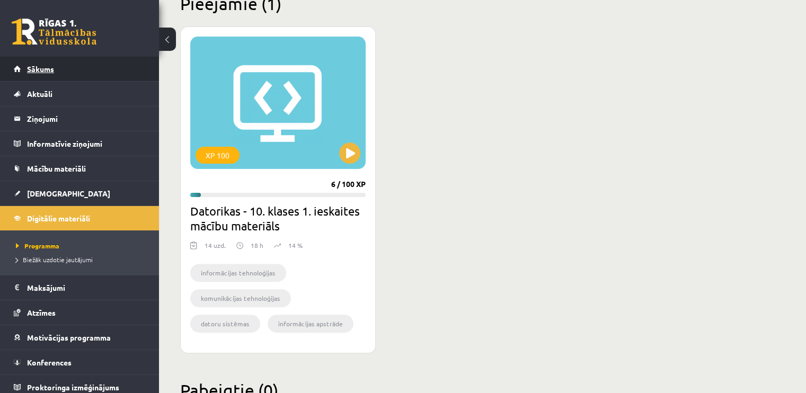
click at [83, 64] on link "Sākums" at bounding box center [80, 69] width 132 height 24
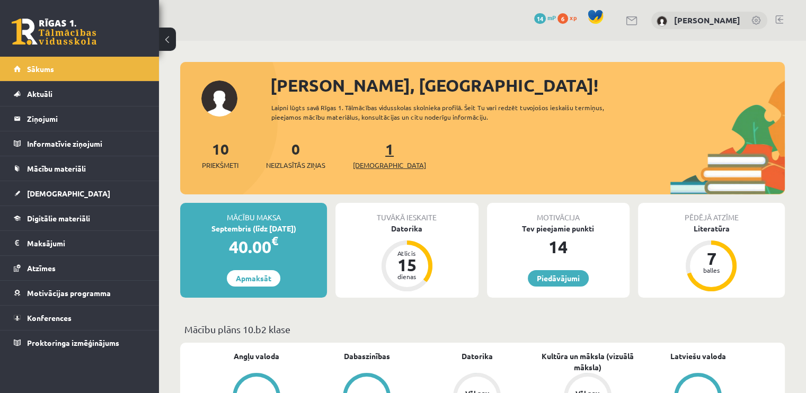
click at [375, 156] on link "1 Ieskaites" at bounding box center [389, 154] width 73 height 31
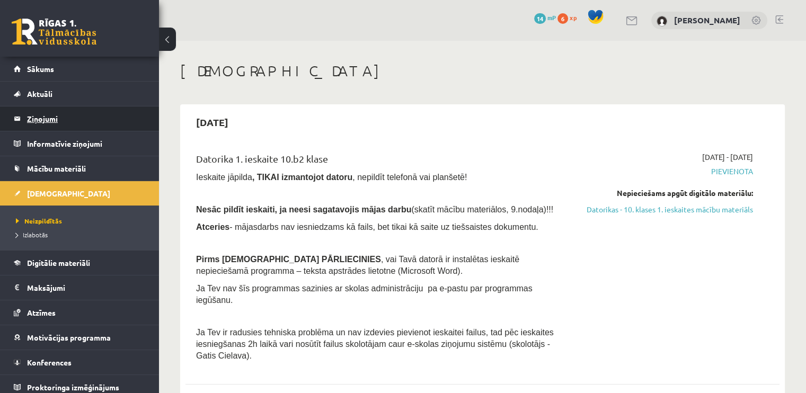
click at [63, 118] on legend "Ziņojumi 0" at bounding box center [86, 118] width 119 height 24
